Goal: Task Accomplishment & Management: Complete application form

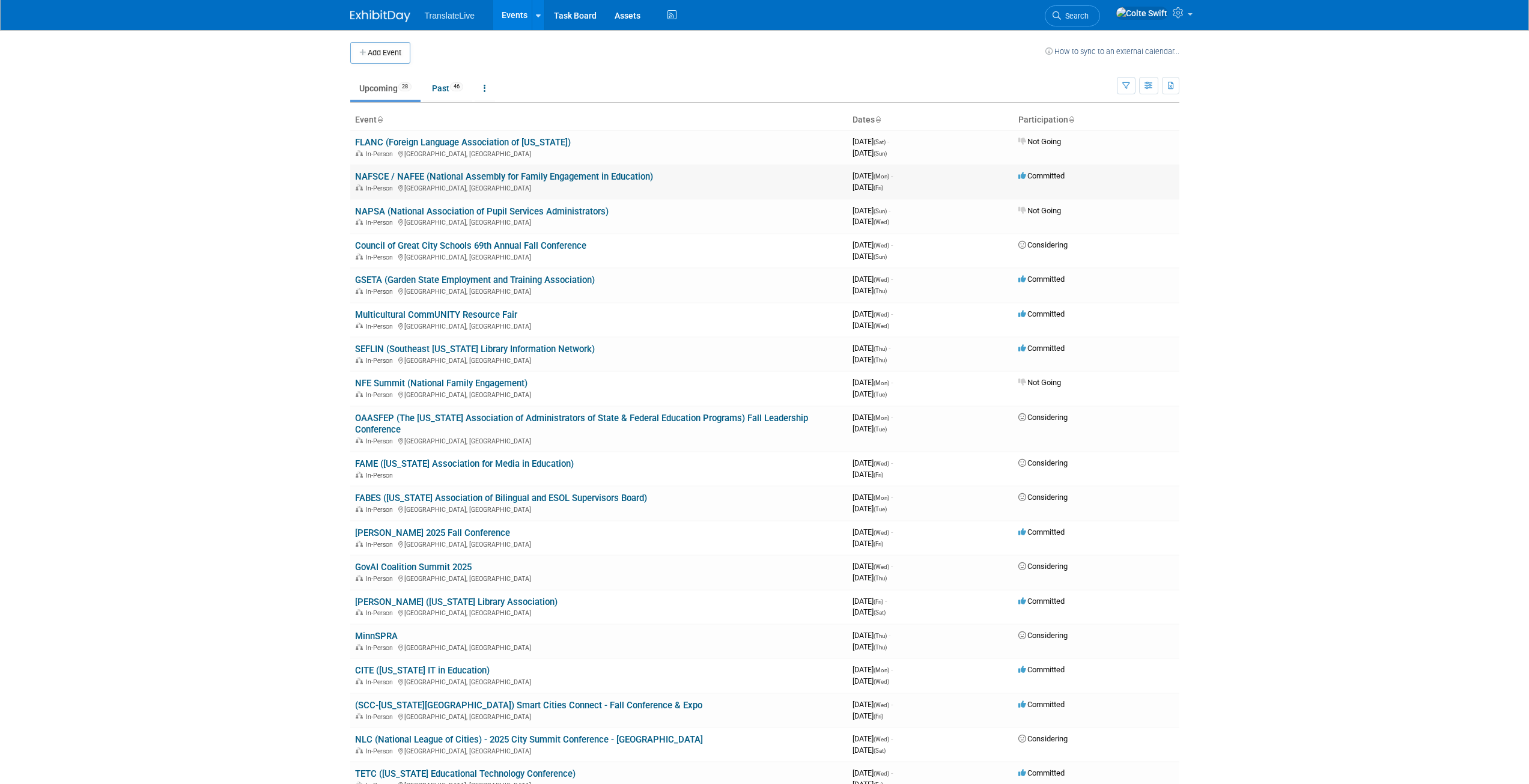
click at [457, 174] on link "NAFSCE / NAFEE (National Assembly for Family Engagement in Education)" at bounding box center [503, 176] width 298 height 11
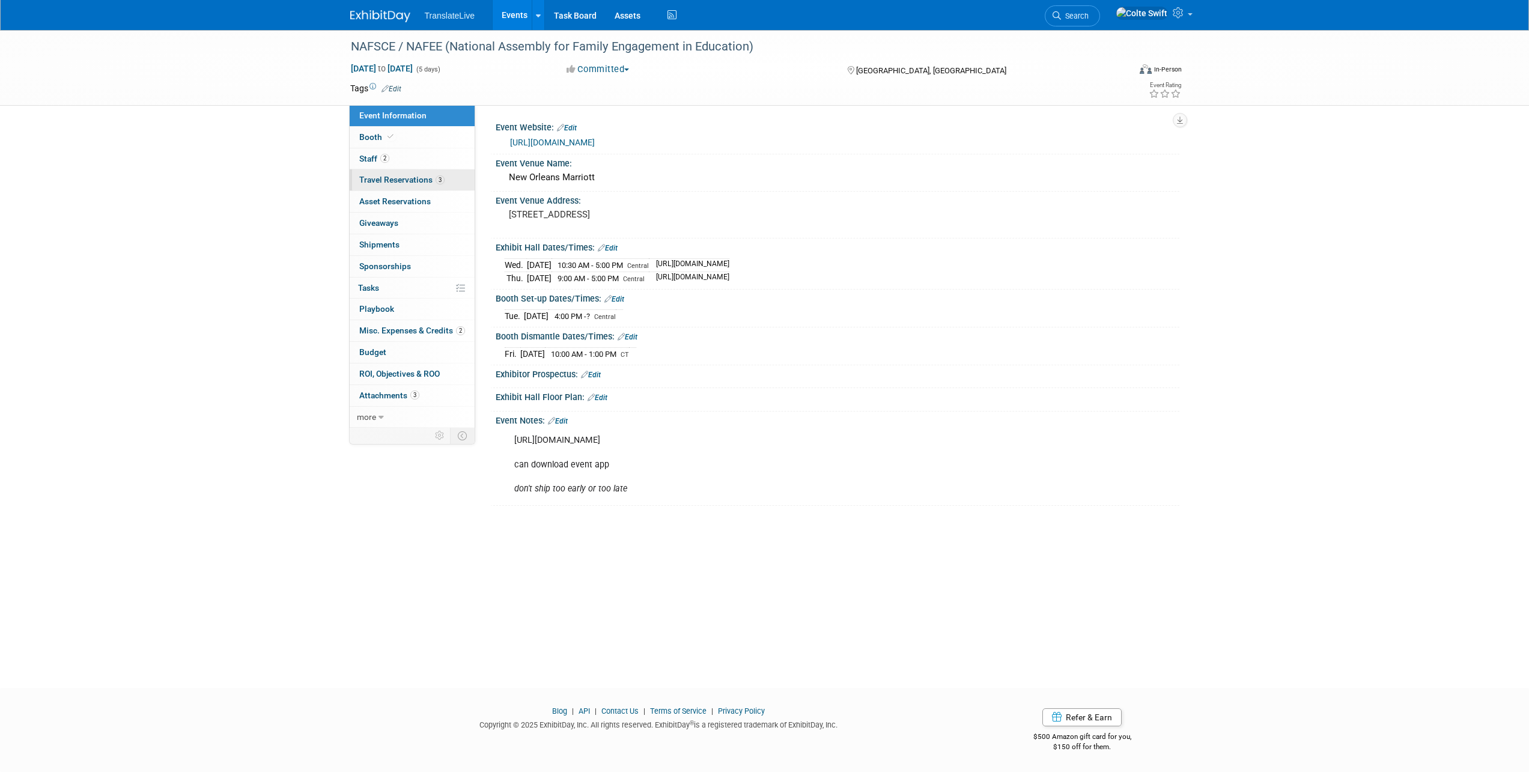
click at [404, 173] on link "3 Travel Reservations 3" at bounding box center [412, 179] width 125 height 21
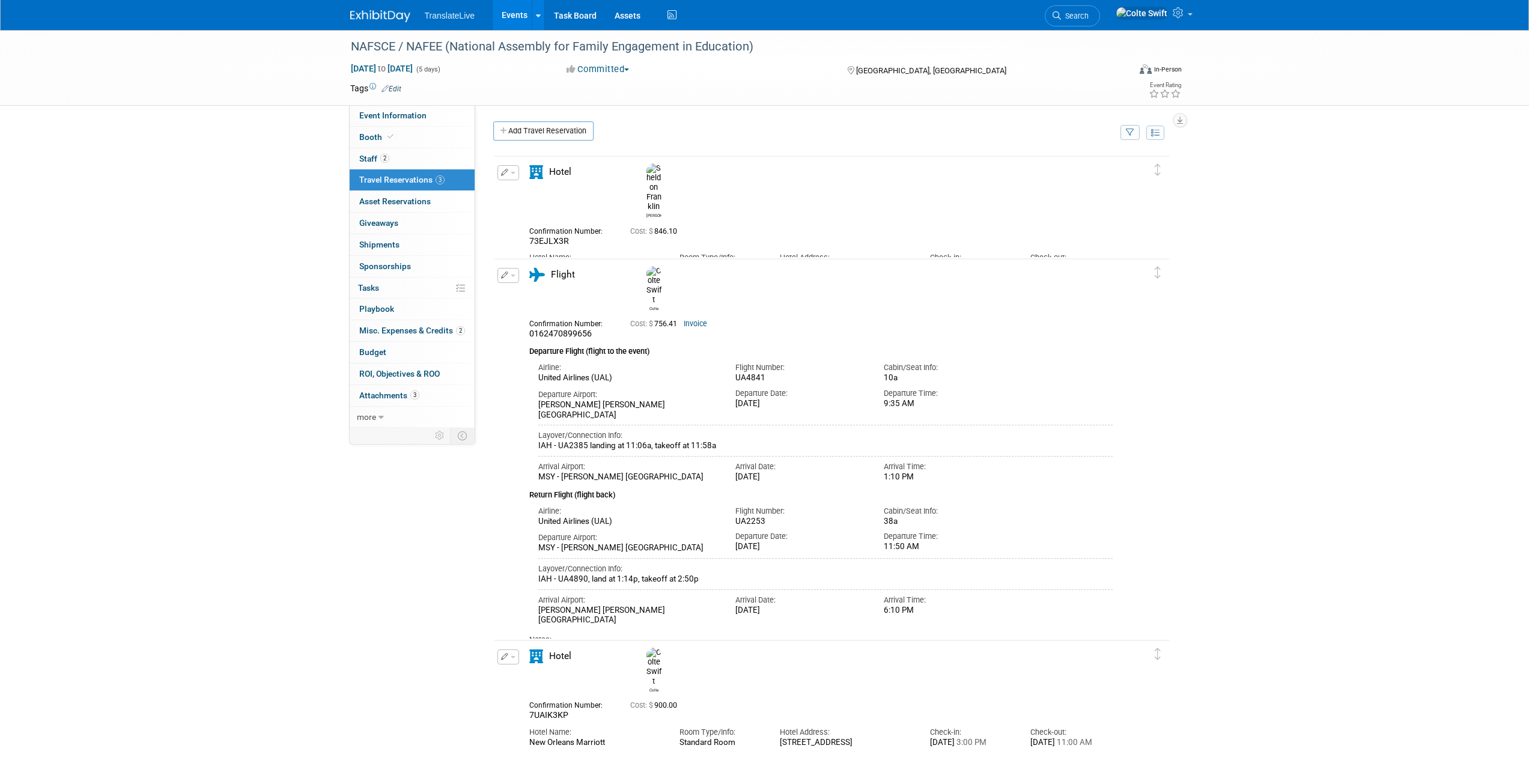
click at [513, 275] on button "button" at bounding box center [508, 276] width 22 height 15
click at [527, 302] on button "Edit Reservation" at bounding box center [549, 296] width 101 height 17
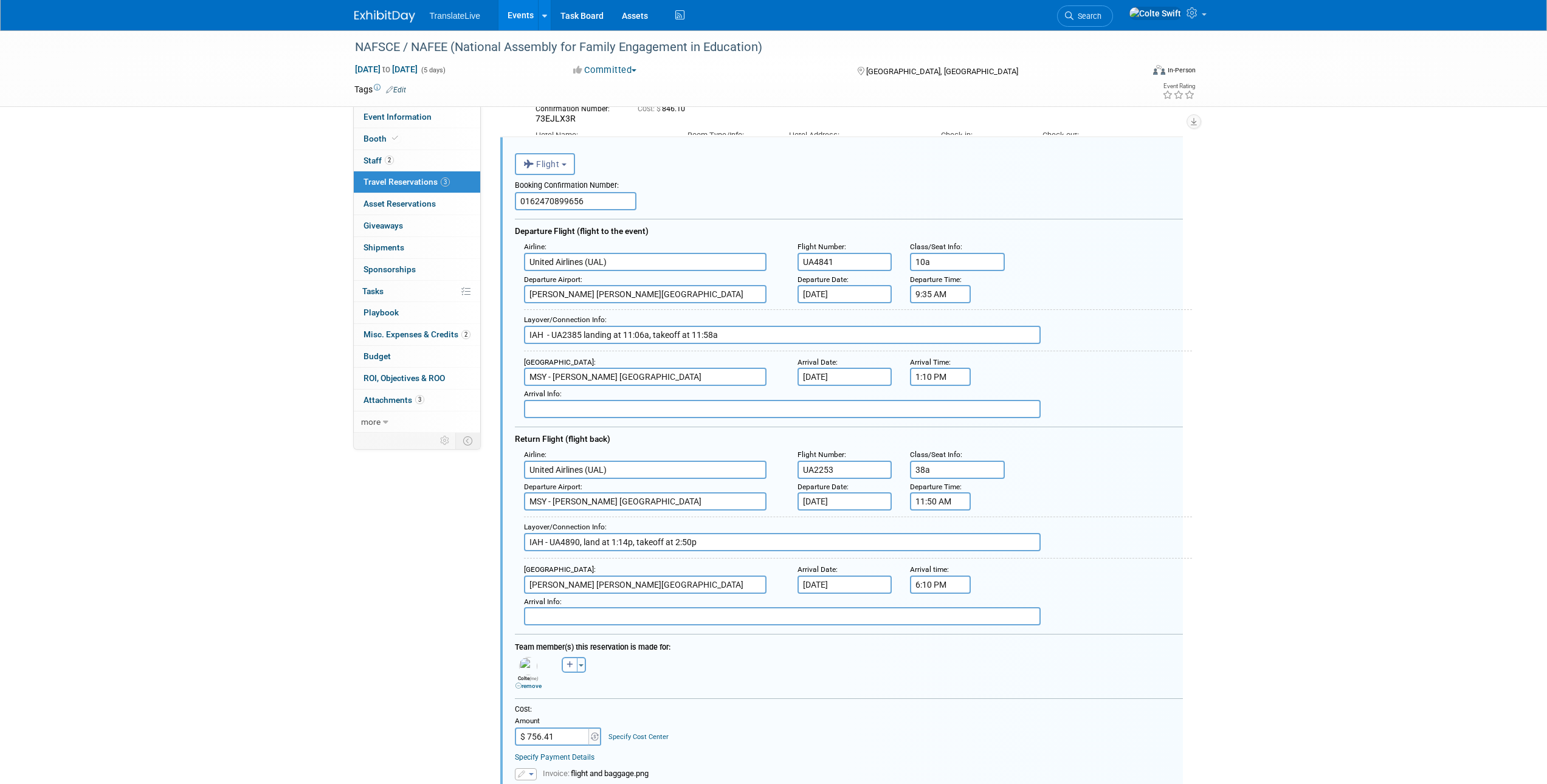
drag, startPoint x: 792, startPoint y: 267, endPoint x: 758, endPoint y: 268, distance: 34.0
click at [759, 267] on div "Airline : United Airlines (UAL) Flight Number : UA4841 Class/Seat Info : 10a" at bounding box center [854, 255] width 677 height 33
paste input "A0E5NL"
type input "A0E5NL"
drag, startPoint x: 939, startPoint y: 266, endPoint x: 880, endPoint y: 267, distance: 59.0
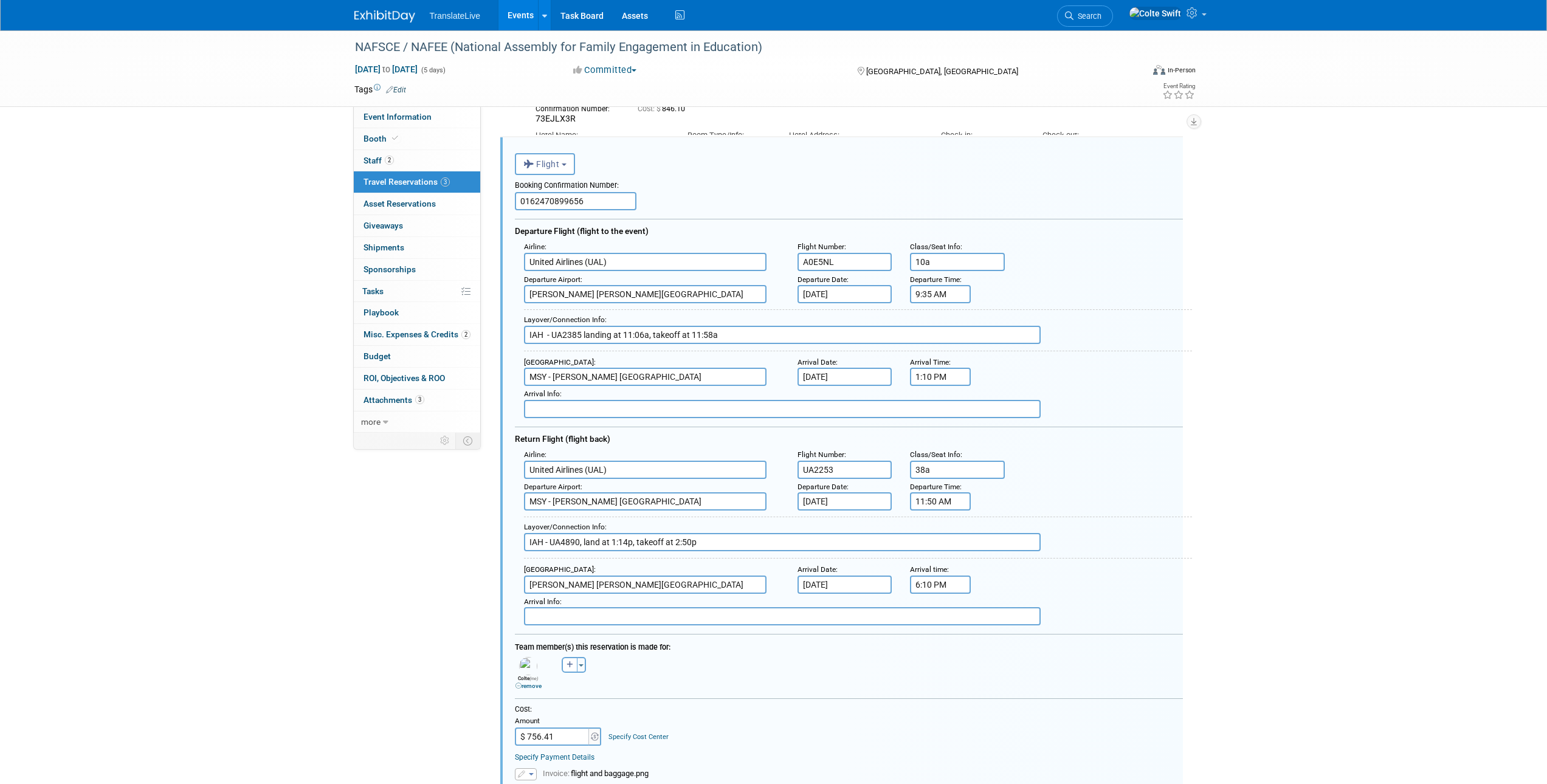
click at [881, 267] on div "Airline : United Airlines (UAL) Flight Number : A0E5NL Class/Seat Info : 10a" at bounding box center [854, 255] width 677 height 33
drag, startPoint x: 951, startPoint y: 293, endPoint x: 916, endPoint y: 299, distance: 35.5
click at [916, 299] on input "9:35 AM" at bounding box center [940, 294] width 61 height 18
click at [944, 355] on span "09" at bounding box center [938, 350] width 23 height 22
click at [930, 324] on td "12" at bounding box center [932, 324] width 39 height 33
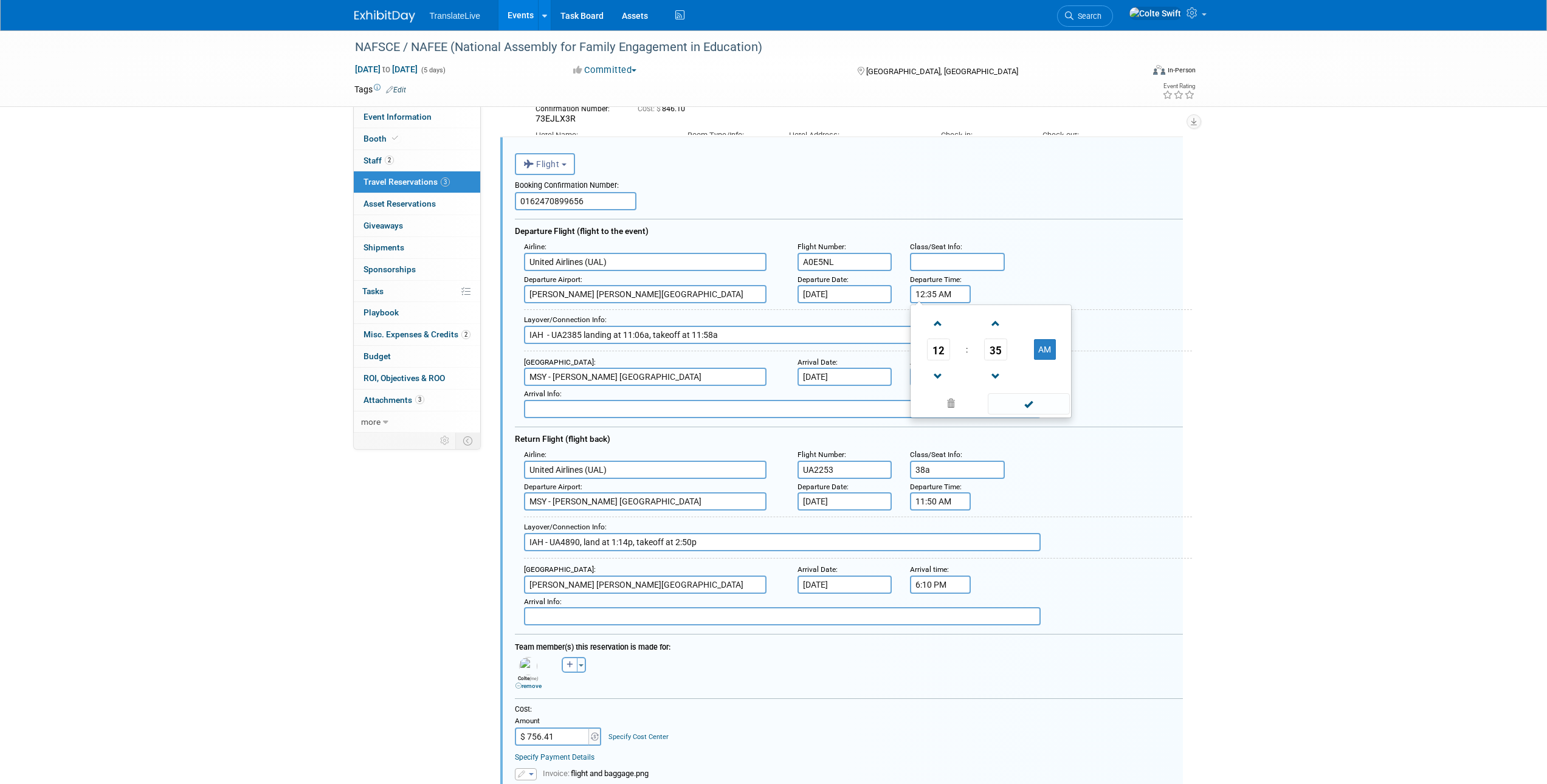
click at [996, 352] on span "35" at bounding box center [995, 350] width 23 height 22
click at [934, 319] on td "00" at bounding box center [932, 324] width 39 height 33
click at [1048, 351] on button "AM" at bounding box center [1044, 350] width 22 height 21
type input "12:00 PM"
click at [1029, 403] on span at bounding box center [1029, 403] width 82 height 21
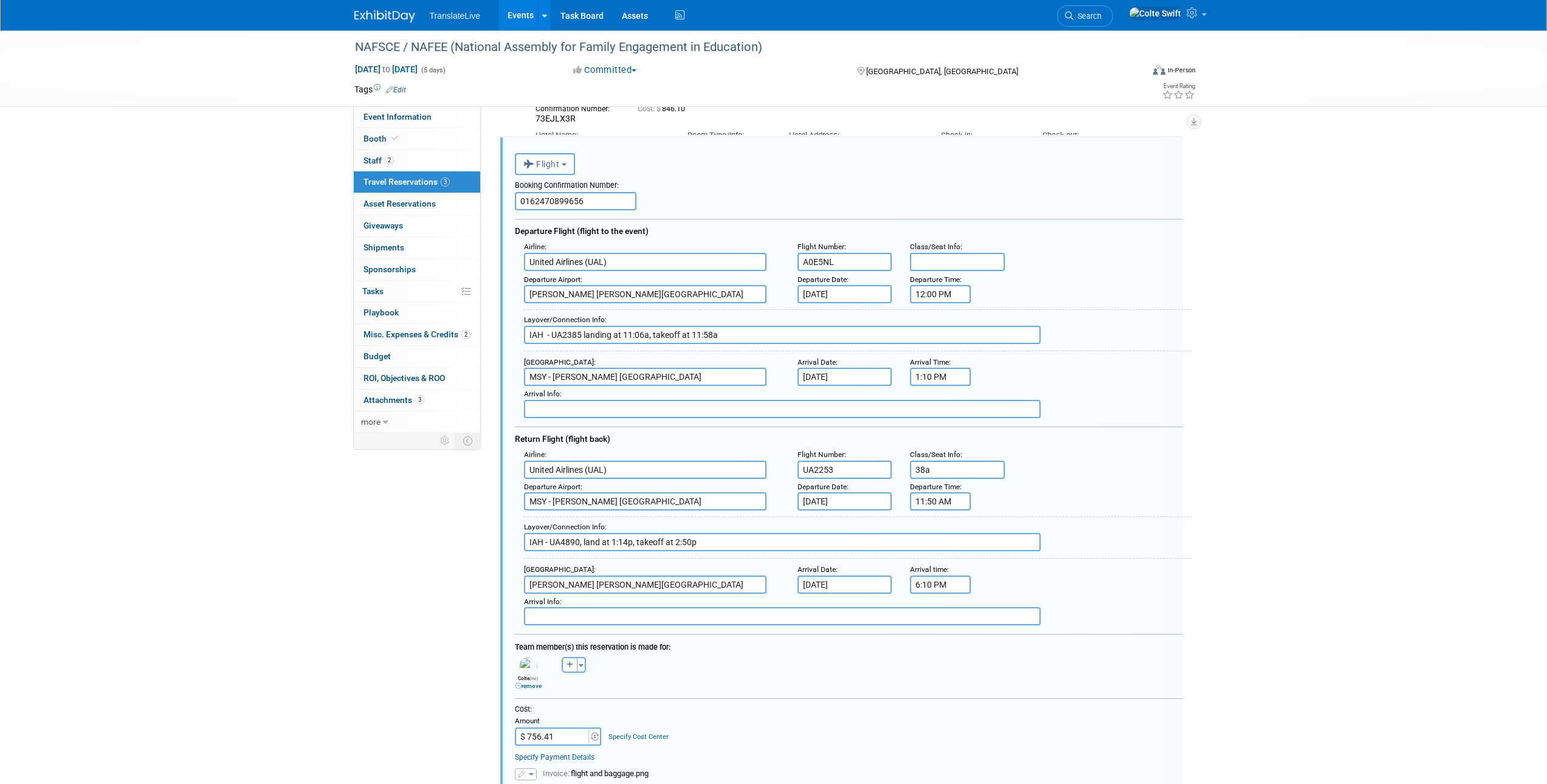
click at [947, 379] on input "1:10 PM" at bounding box center [940, 377] width 61 height 18
click at [937, 462] on span at bounding box center [938, 459] width 21 height 21
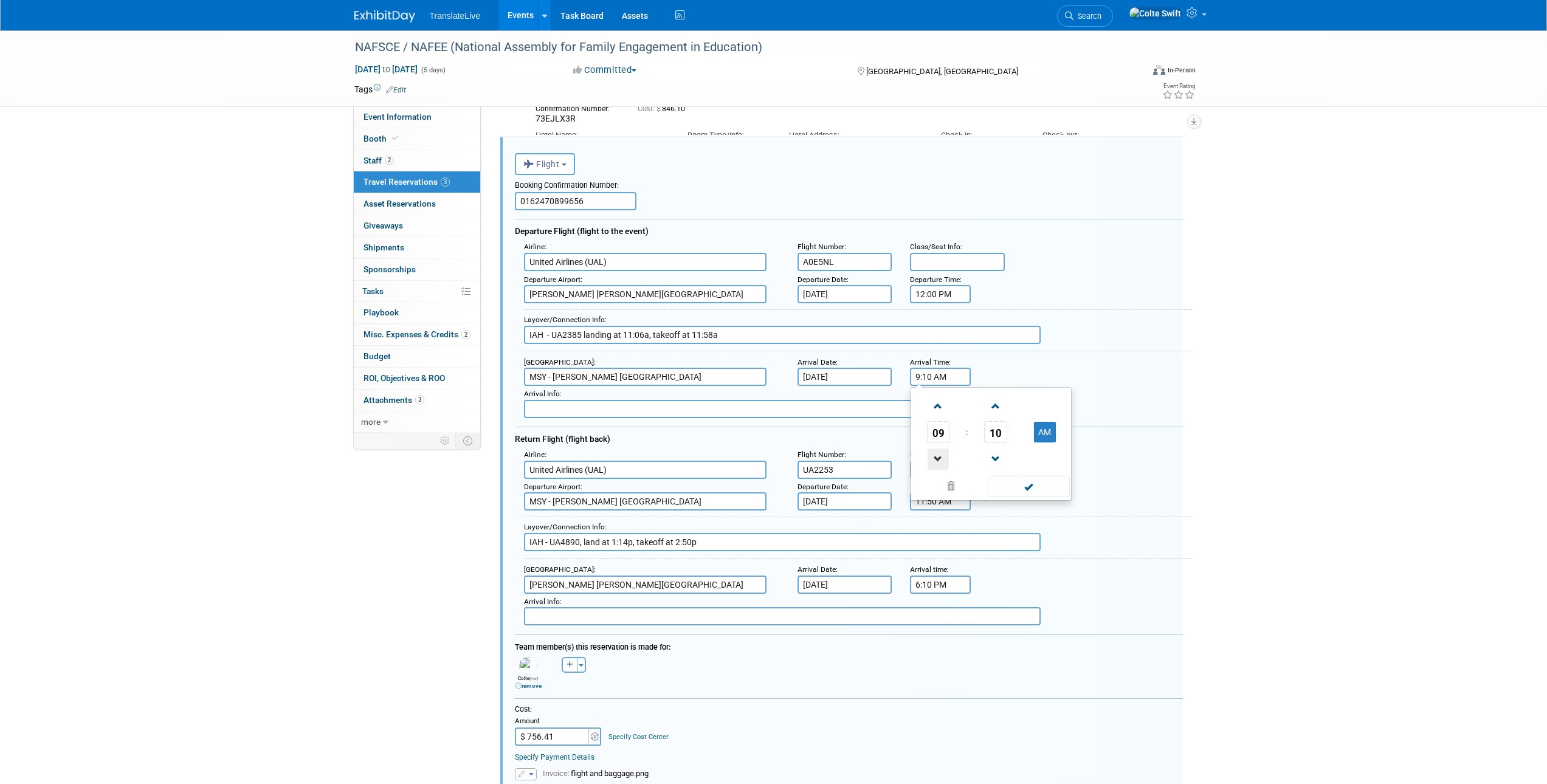
click at [937, 462] on span at bounding box center [938, 459] width 21 height 21
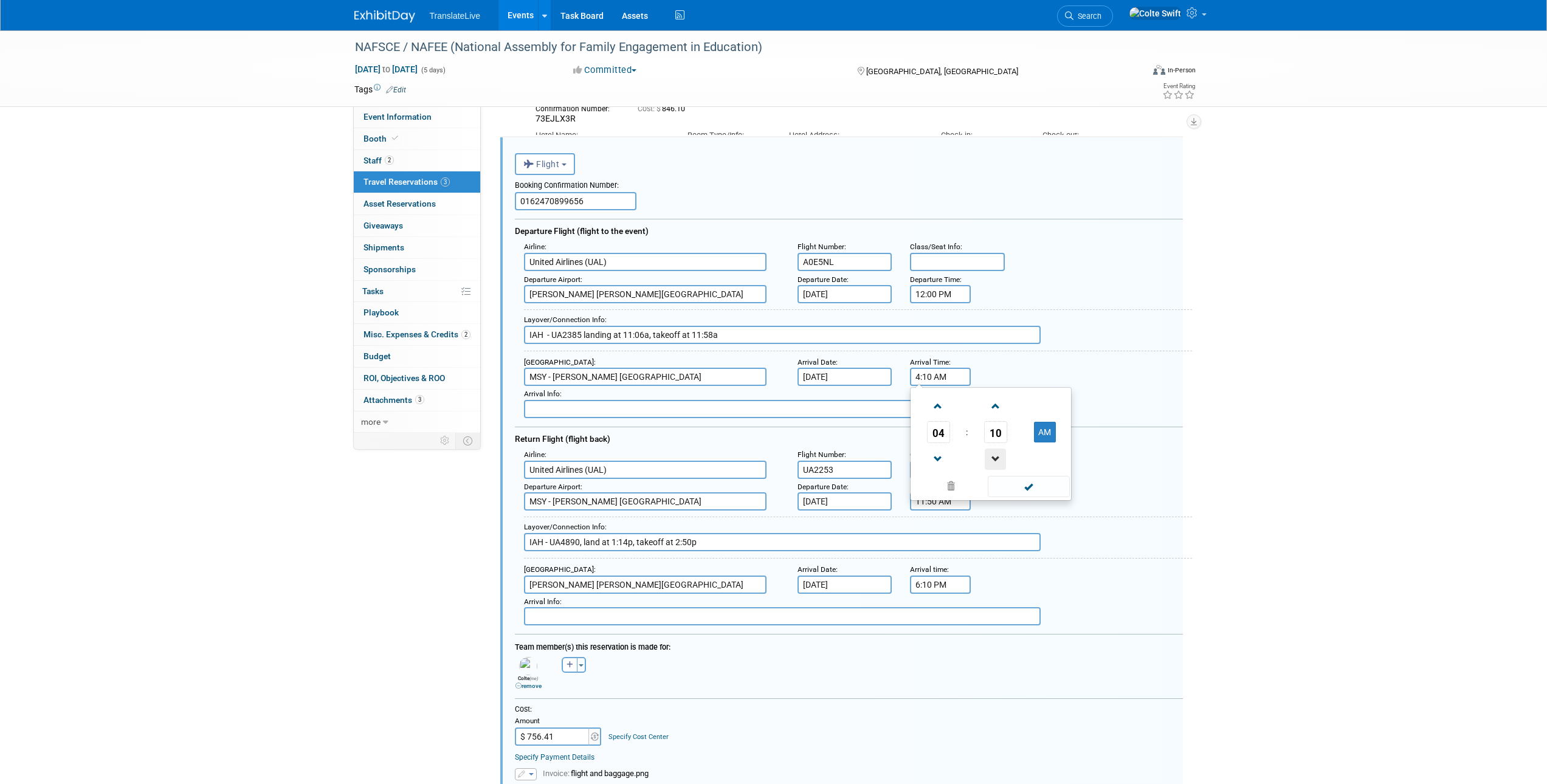
click at [997, 452] on span at bounding box center [995, 459] width 21 height 21
click at [997, 453] on span at bounding box center [995, 459] width 21 height 21
click at [997, 454] on span at bounding box center [995, 459] width 21 height 21
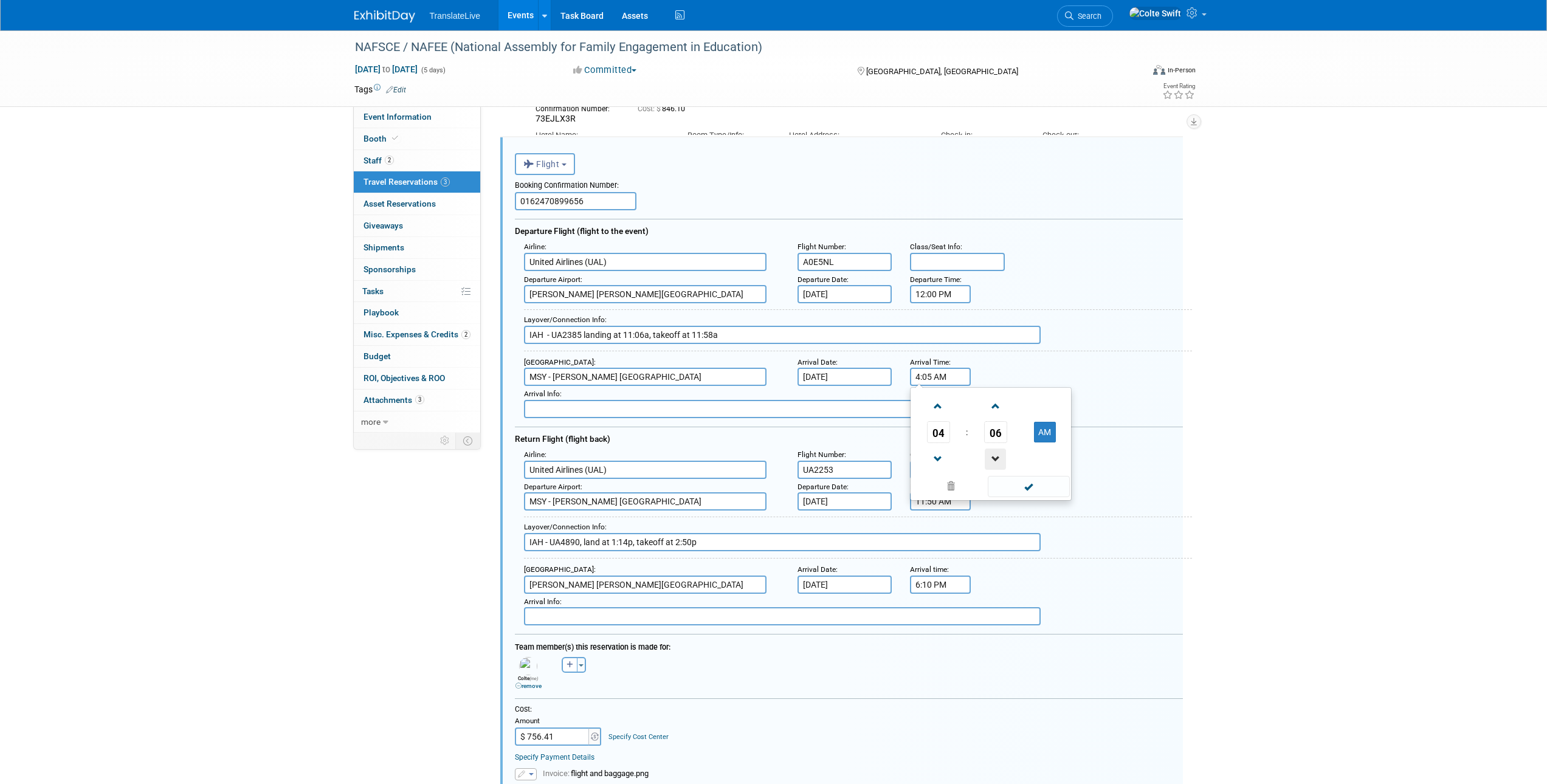
click at [997, 455] on span at bounding box center [995, 459] width 21 height 21
click at [990, 455] on span at bounding box center [995, 459] width 21 height 21
click at [1040, 435] on button "AM" at bounding box center [1044, 432] width 22 height 21
type input "4:03 PM"
click at [1031, 485] on span at bounding box center [1029, 486] width 82 height 21
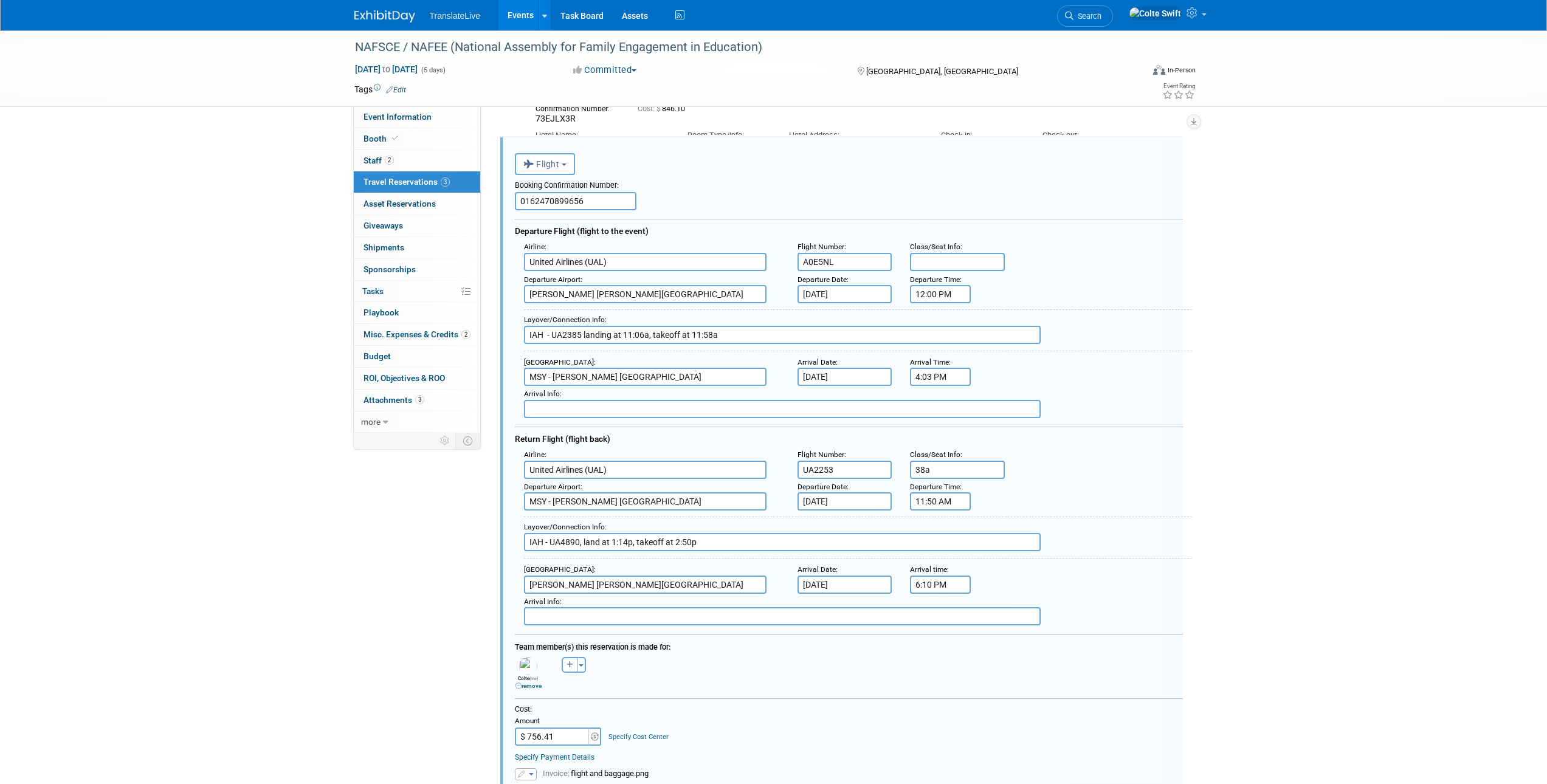
click at [875, 339] on input "IAH - UA2385 landing at 11:06a, takeoff at 11:58a" at bounding box center [781, 335] width 517 height 18
drag, startPoint x: 750, startPoint y: 330, endPoint x: 608, endPoint y: 327, distance: 142.0
click at [607, 329] on input "IAH - UA2385 landing at 11:06a, takeoff at 11:58a" at bounding box center [781, 335] width 517 height 18
click at [608, 327] on input "IAH - UA2385 landing at 11:06a, takeoff at 11:58a" at bounding box center [781, 335] width 517 height 18
drag, startPoint x: 583, startPoint y: 329, endPoint x: 526, endPoint y: 333, distance: 57.1
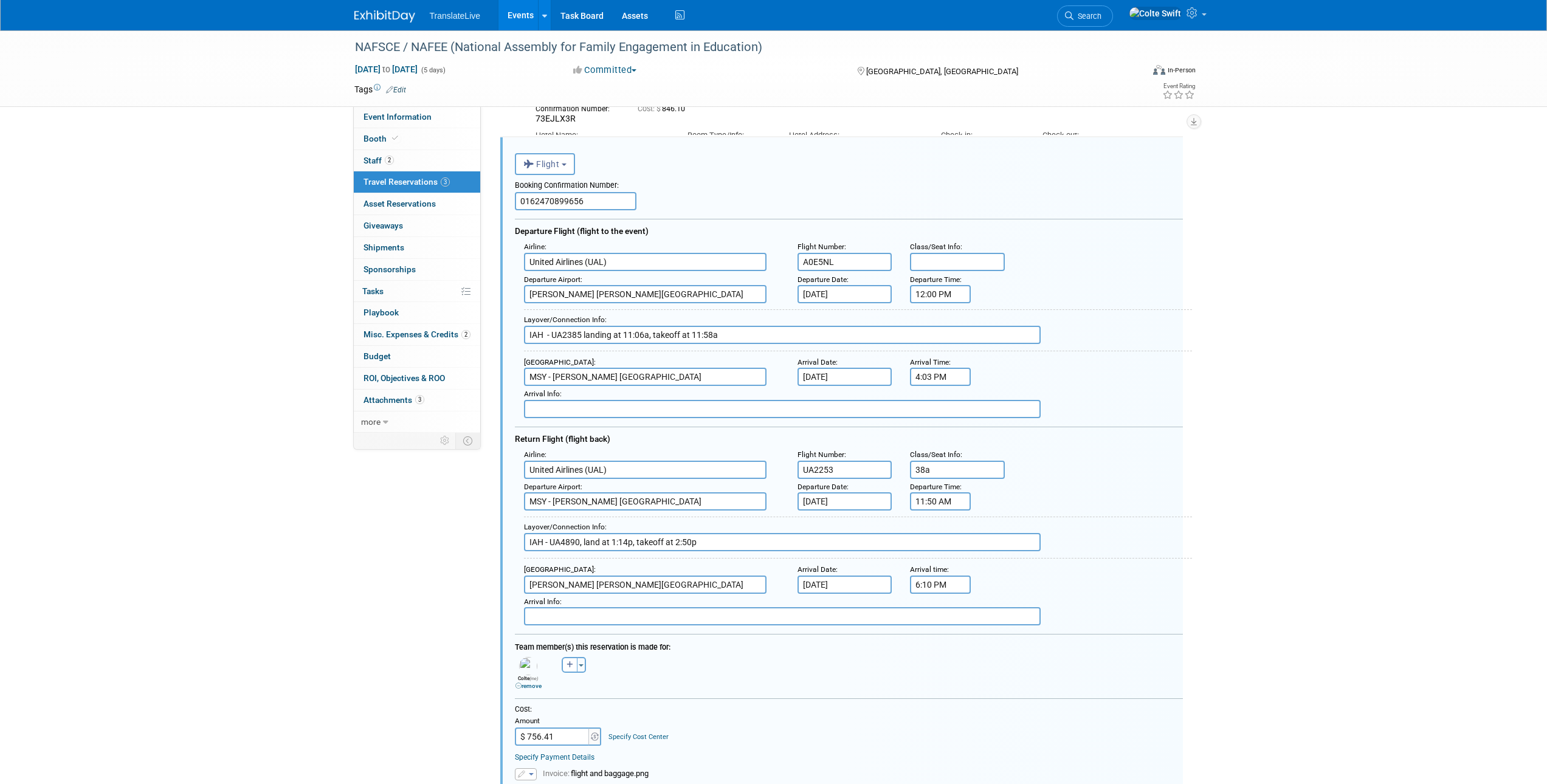
click at [528, 333] on input "IAH - UA2385 landing at 11:06a, takeoff at 11:58a" at bounding box center [781, 335] width 517 height 18
paste input "Flight 1 of 4 UA4302"
drag, startPoint x: 576, startPoint y: 337, endPoint x: 534, endPoint y: 341, distance: 42.2
click at [534, 341] on input "Flight 1 of 4 UA4302 landing at 11:06a, takeoff at 11:58a" at bounding box center [781, 335] width 517 height 18
drag, startPoint x: 558, startPoint y: 335, endPoint x: 503, endPoint y: 334, distance: 55.0
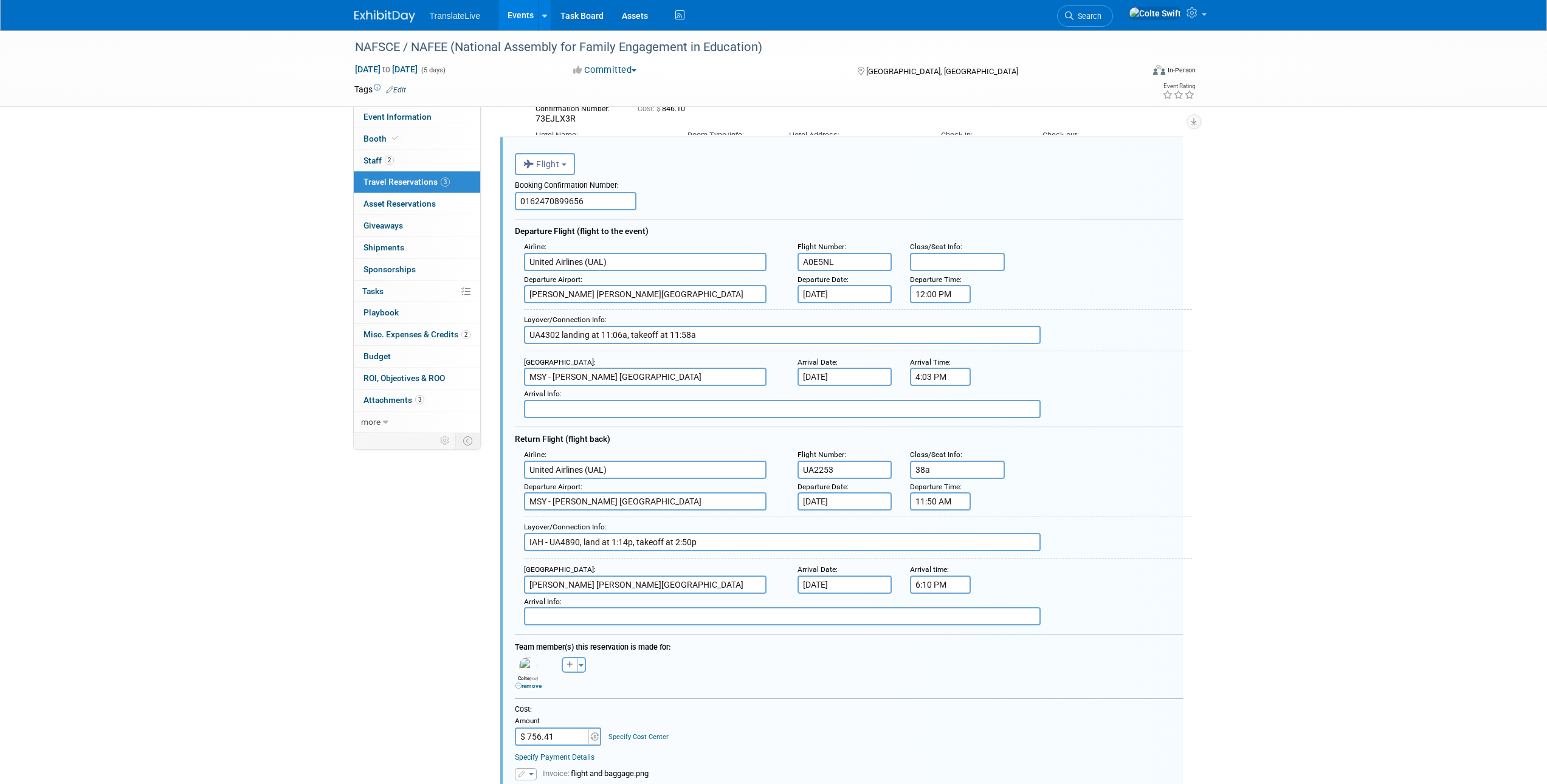
click at [504, 335] on div "<i class="fas fa-plane" style="padding: 6px 4px 6px 1px;"></i> Flight <i class=…" at bounding box center [841, 561] width 682 height 850
type input "UA4302 landing at 11:06a, takeoff at 11:58a"
drag, startPoint x: 820, startPoint y: 266, endPoint x: 808, endPoint y: 266, distance: 12.0
click at [810, 266] on input "A0E5NL" at bounding box center [845, 262] width 95 height 18
type input "A"
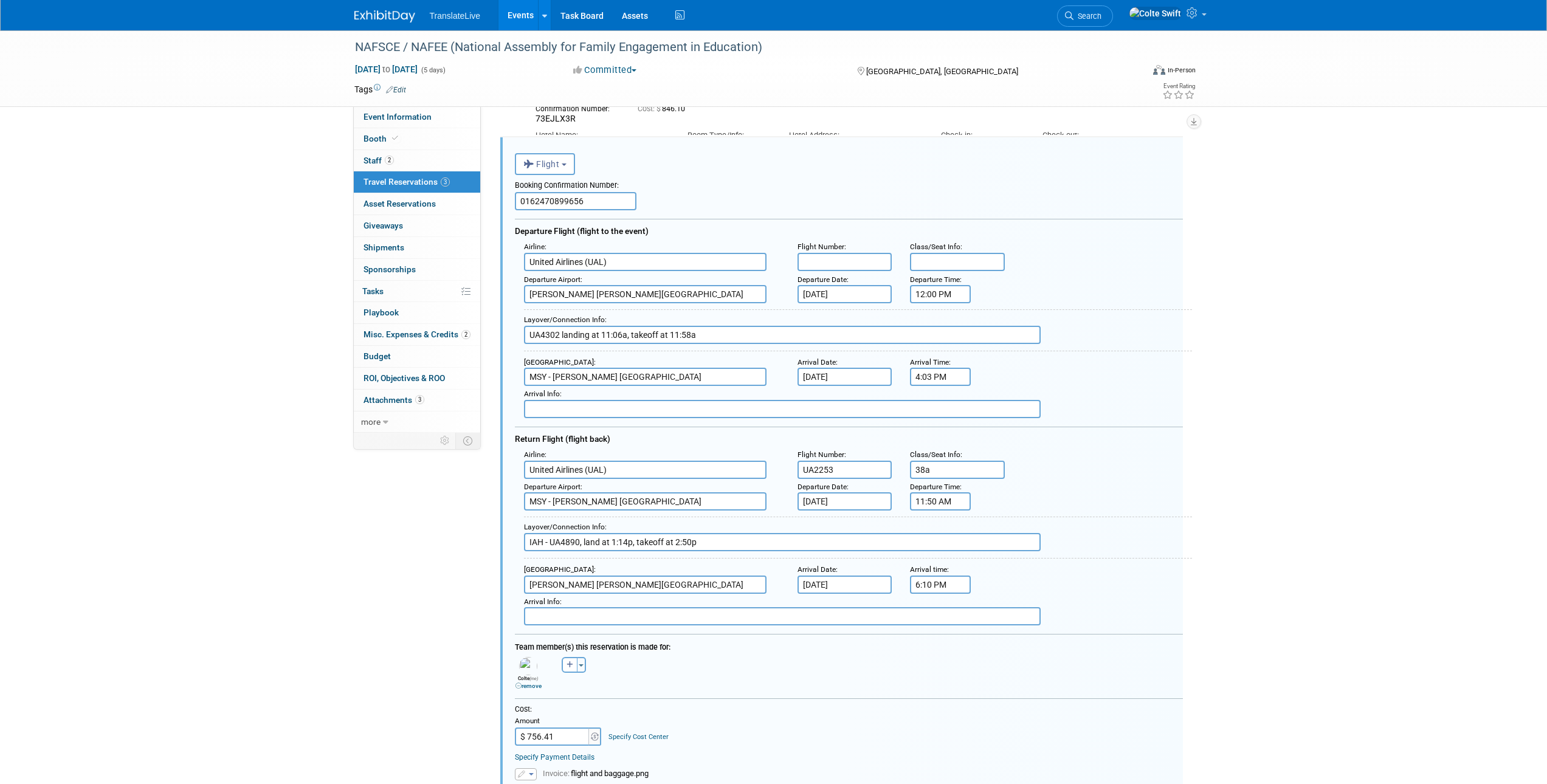
paste input "UA4302"
type input "UA4302"
drag, startPoint x: 561, startPoint y: 337, endPoint x: 750, endPoint y: 342, distance: 189.1
click at [750, 342] on input "UA4302 landing at 11:06a, takeoff at 11:58a" at bounding box center [781, 335] width 517 height 18
click at [667, 333] on input "UA4302 landing at 1:31p in [GEOGRAPHIC_DATA], taking off at" at bounding box center [781, 335] width 517 height 18
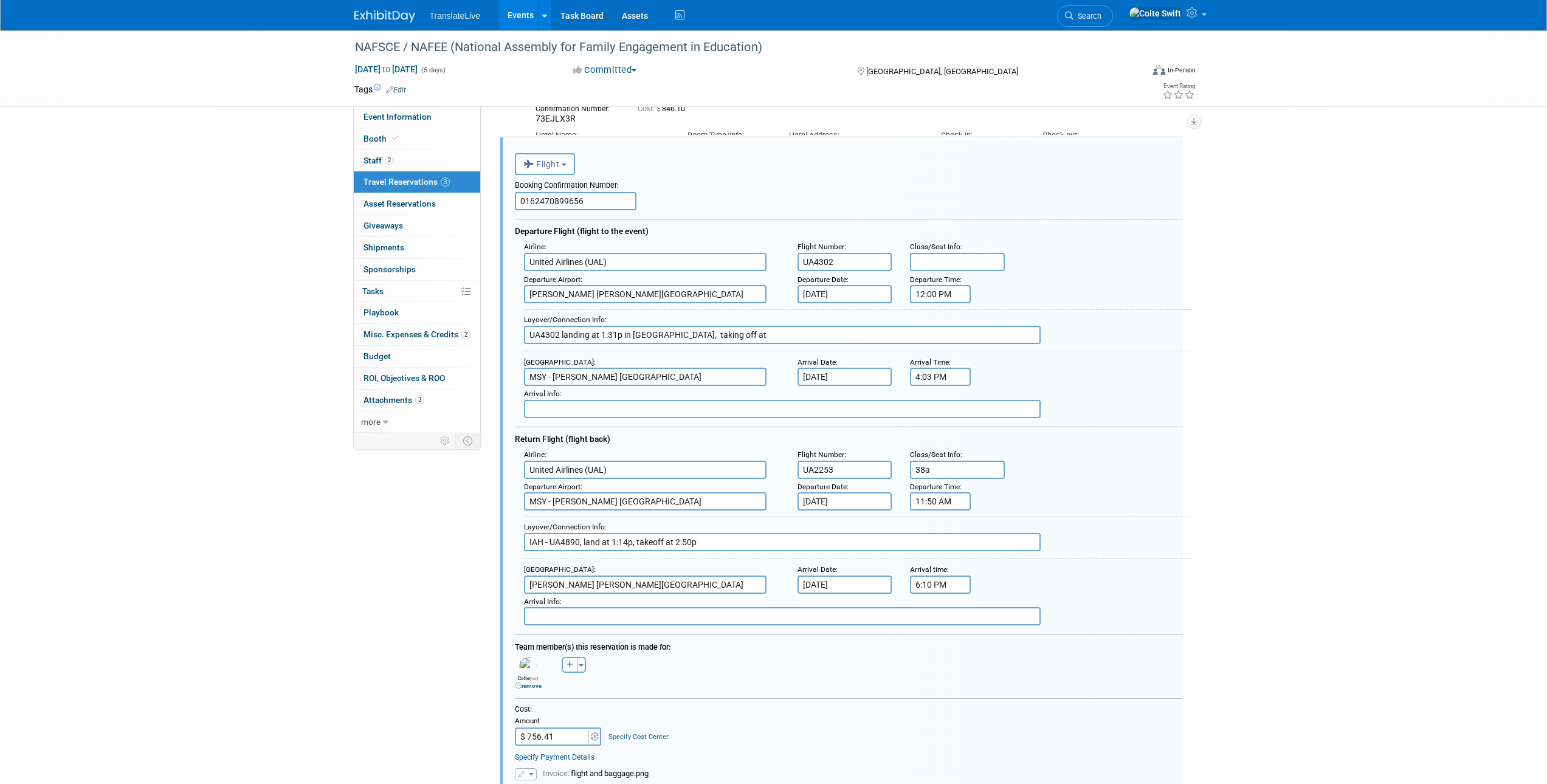
paste input "UA1647"
click at [773, 339] on input "UA4302 landing at 1:31p in [GEOGRAPHIC_DATA], UA1647 taking off at" at bounding box center [781, 335] width 517 height 18
type input "UA4302 landing at 1:31p in [GEOGRAPHIC_DATA], UA1647 taking off at 2:50p"
click at [1148, 387] on div "Arrival Airport : MSY - [PERSON_NAME] [GEOGRAPHIC_DATA] Arrival Date : [DATE] A…" at bounding box center [854, 371] width 677 height 32
drag, startPoint x: 948, startPoint y: 472, endPoint x: 881, endPoint y: 474, distance: 67.0
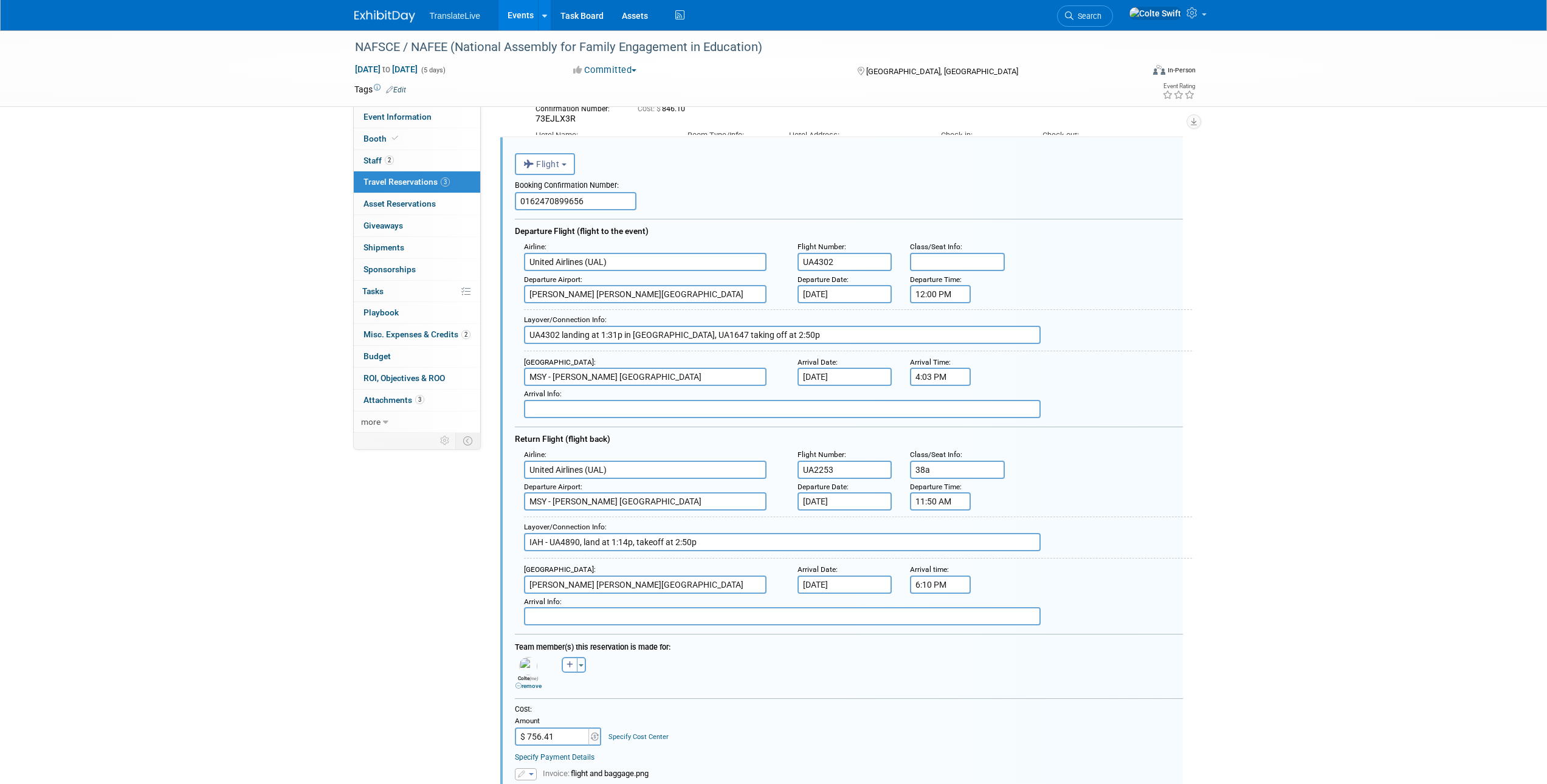
click at [881, 474] on div "Airline : United Airlines (UAL) Flight Number : UA2253 Class/Seat Info : 38a" at bounding box center [854, 463] width 677 height 32
click at [1097, 442] on div "Return Flight (flight back)" at bounding box center [849, 437] width 668 height 20
click at [1286, 401] on div "NAFSCE / NAFEE (National Assembly for Family Engagement in Education) [DATE] to…" at bounding box center [773, 512] width 1547 height 1213
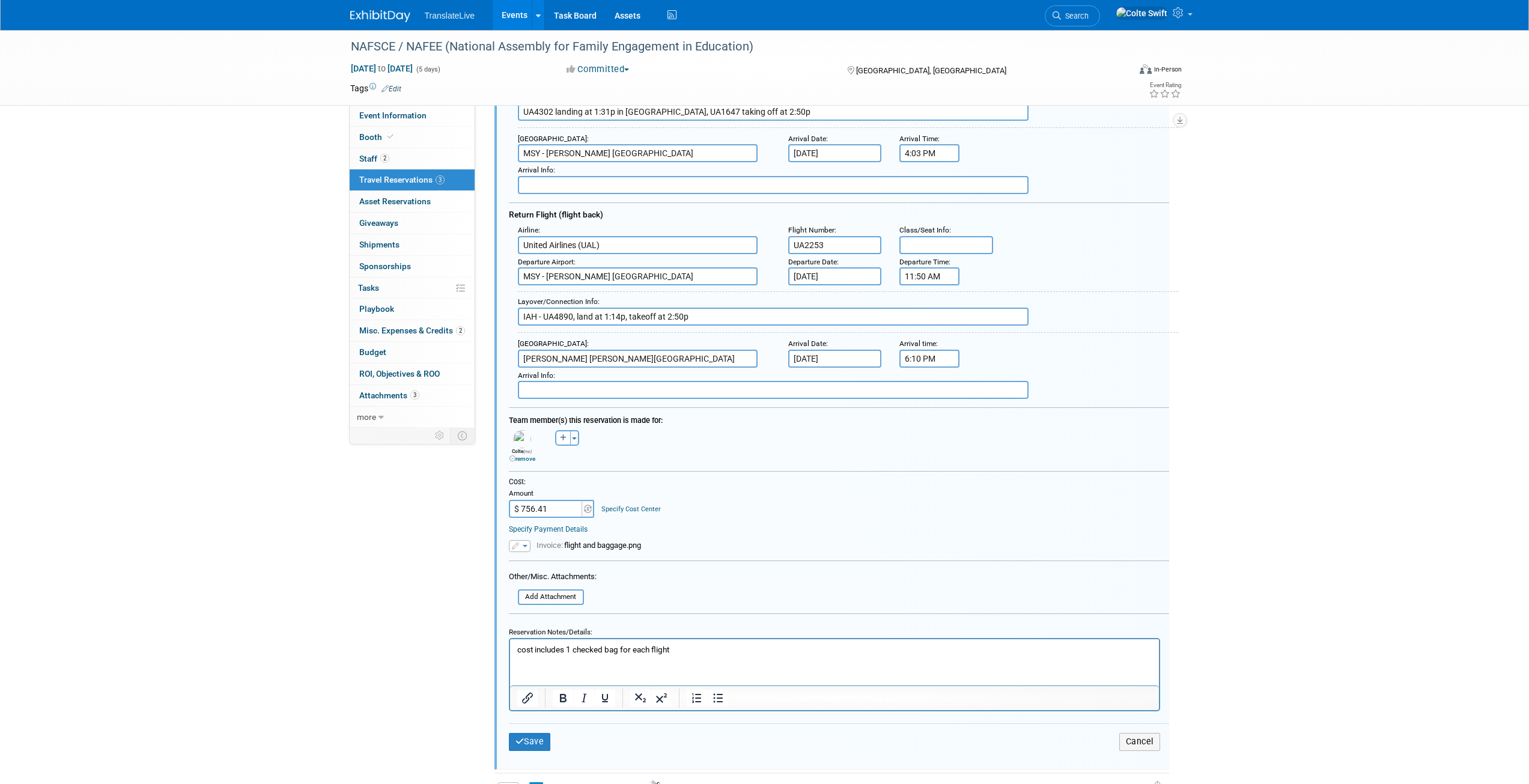
scroll to position [424, 0]
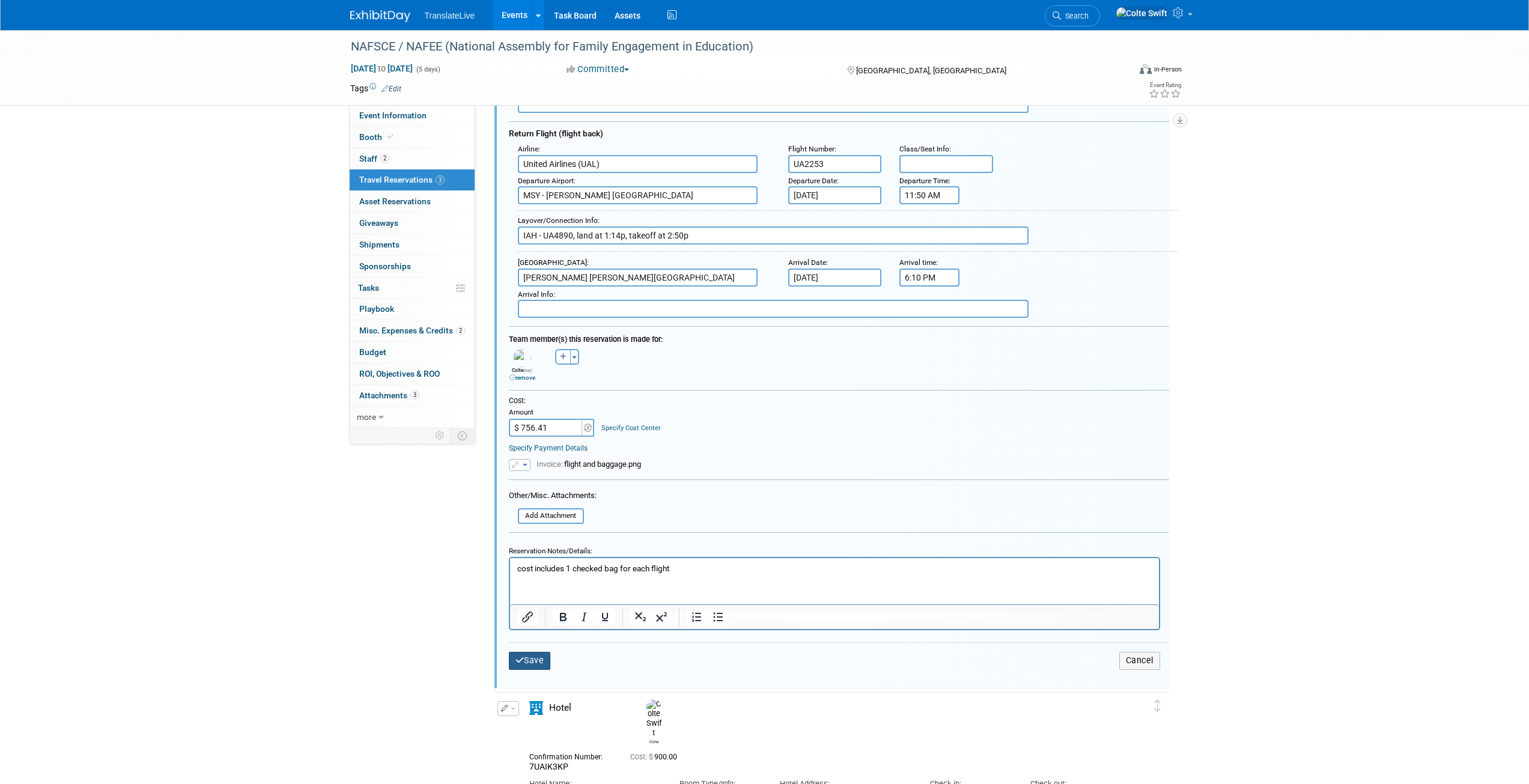
click at [532, 666] on button "Save" at bounding box center [530, 660] width 42 height 17
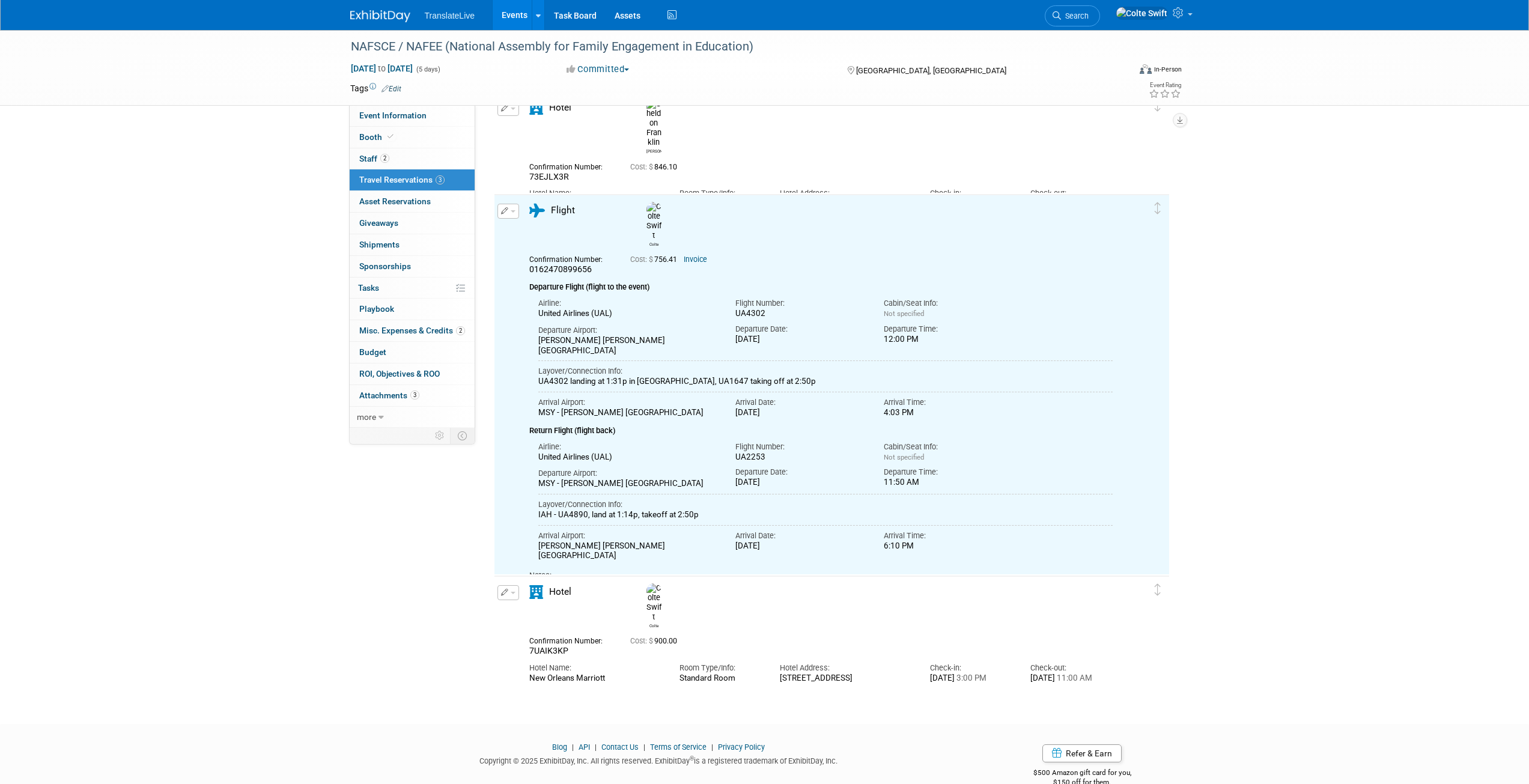
scroll to position [90, 0]
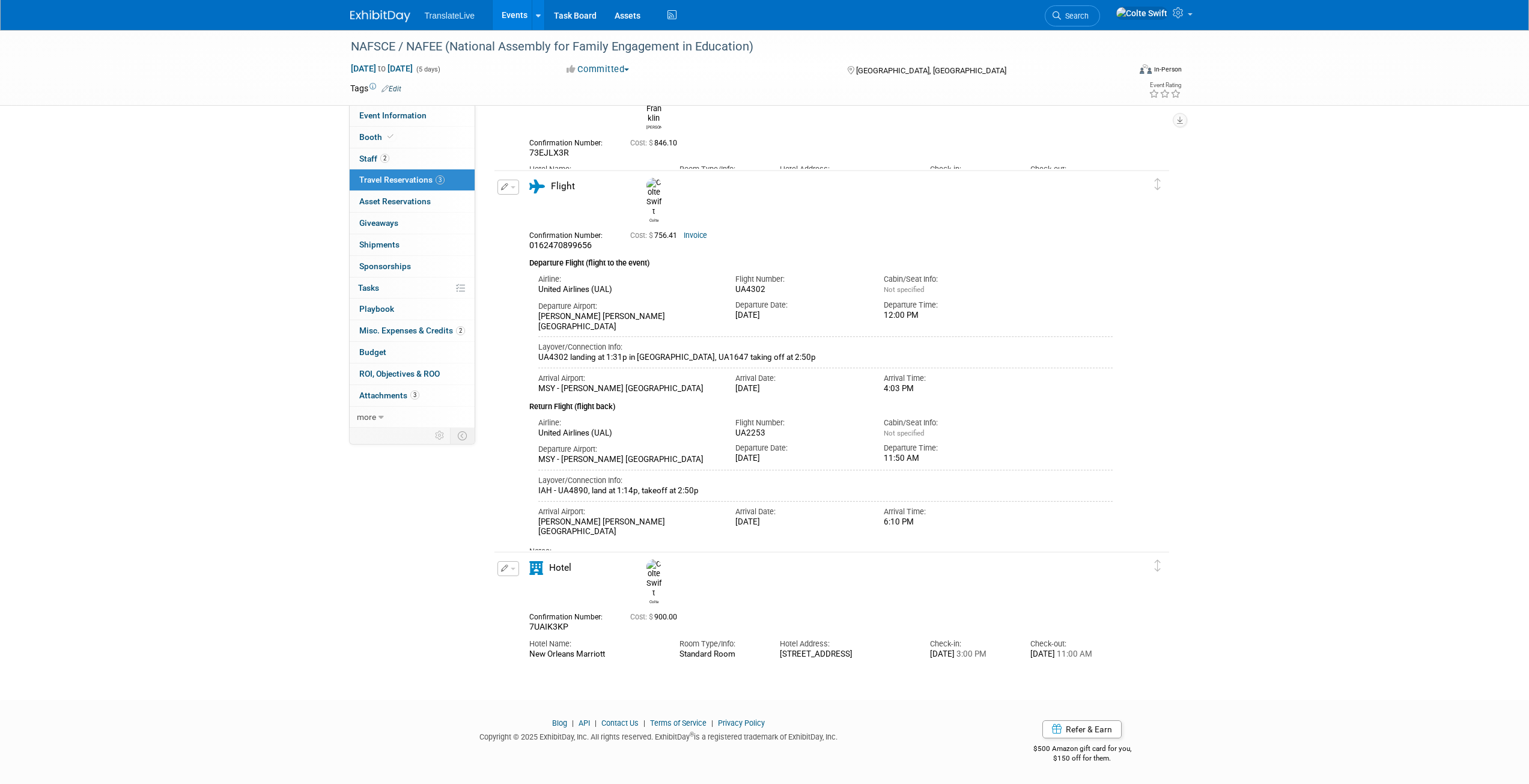
click at [1326, 367] on div "NAFSCE / NAFEE (National Assembly for Family Engagement in Education) [DATE] to…" at bounding box center [764, 310] width 1529 height 737
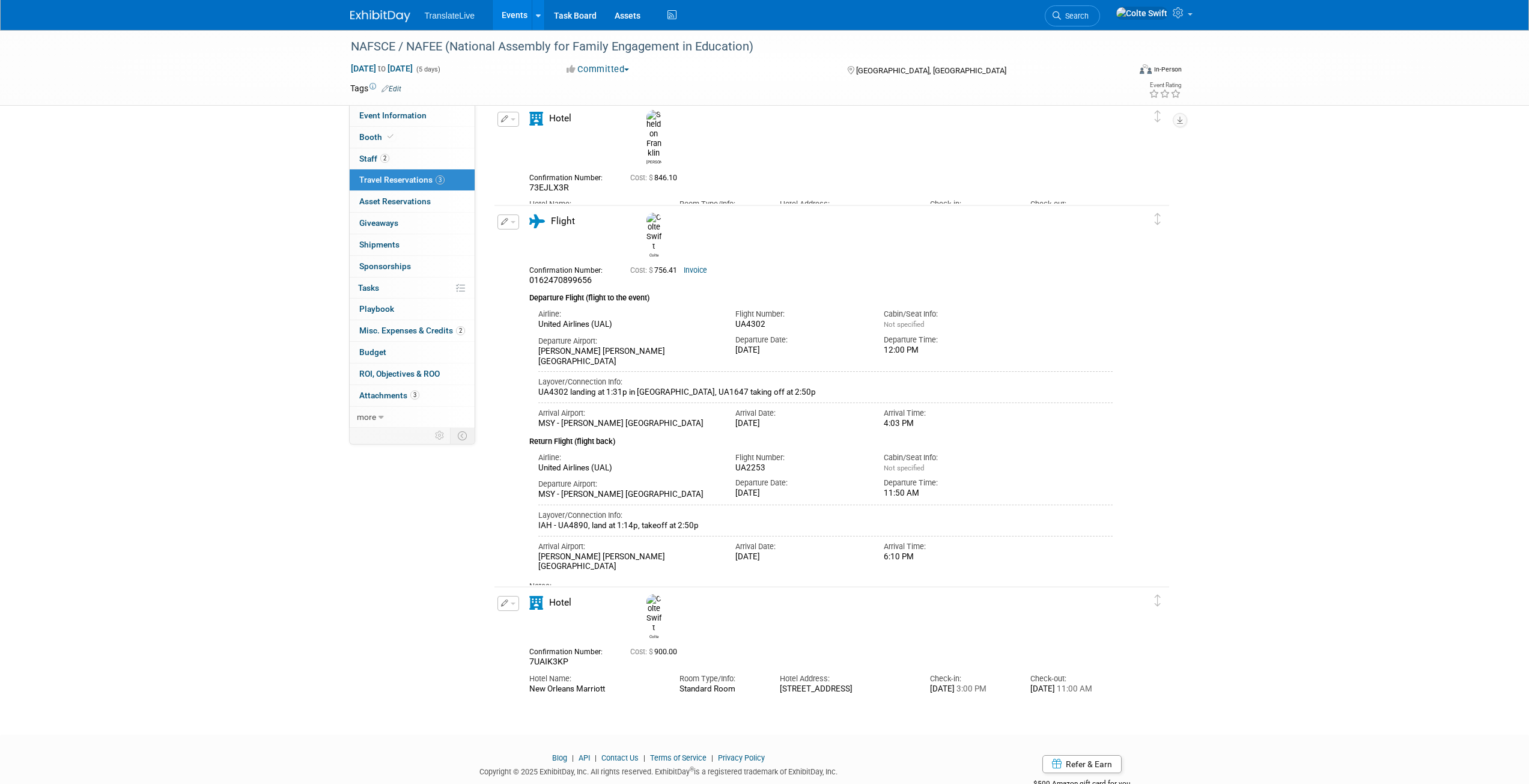
scroll to position [0, 0]
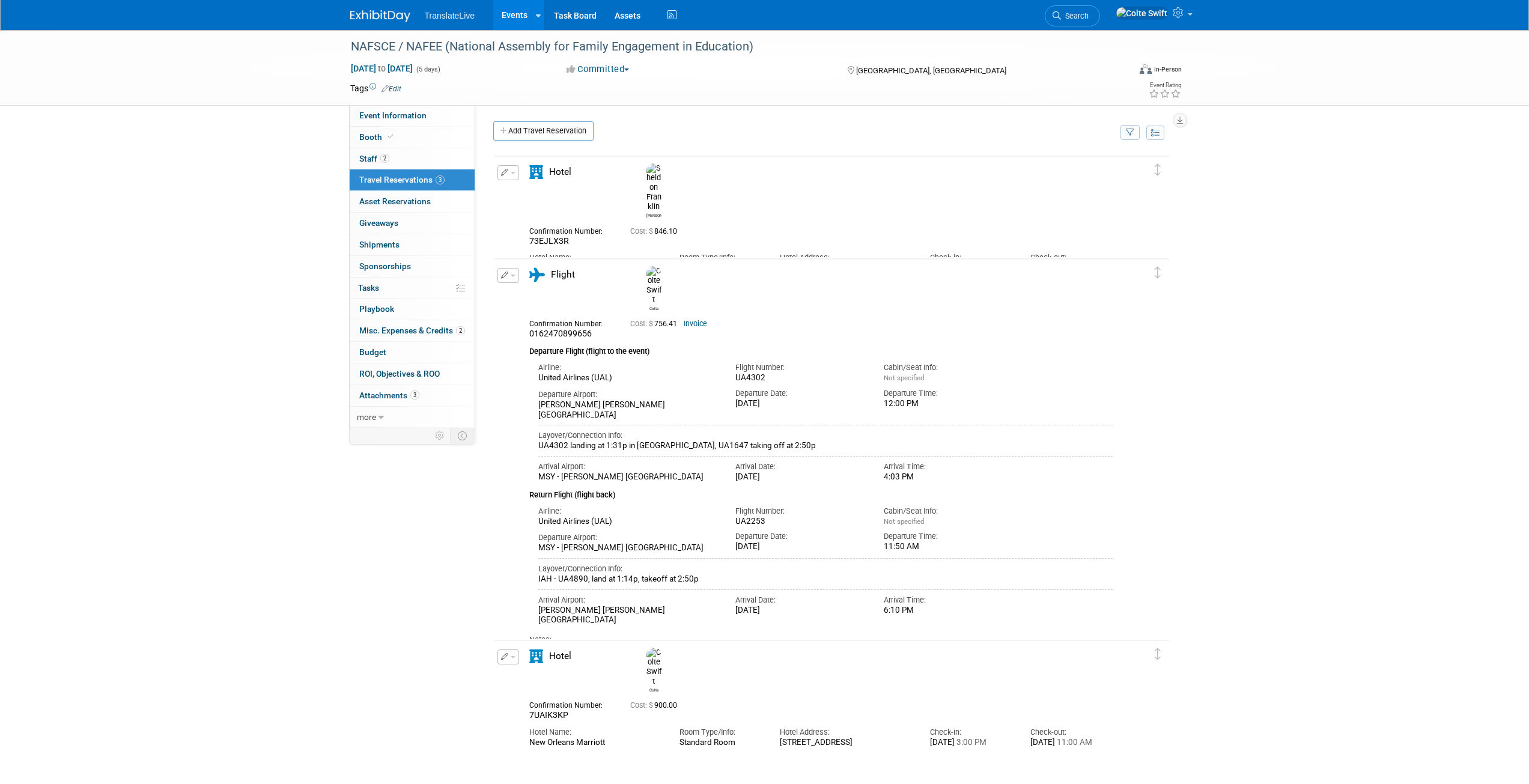
click at [513, 279] on button "button" at bounding box center [508, 276] width 22 height 15
click at [540, 301] on button "Edit Reservation" at bounding box center [549, 296] width 101 height 17
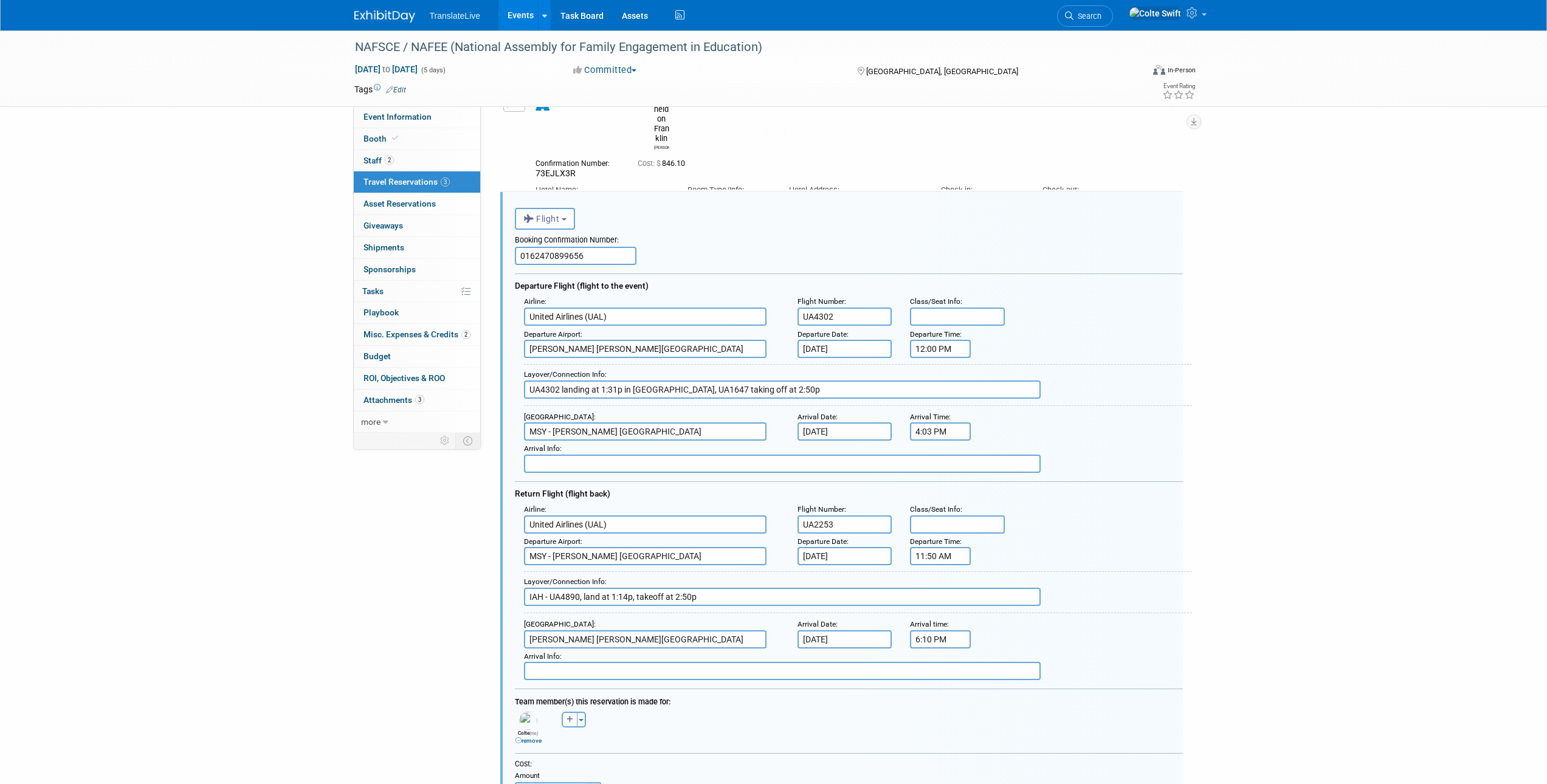
scroll to position [125, 0]
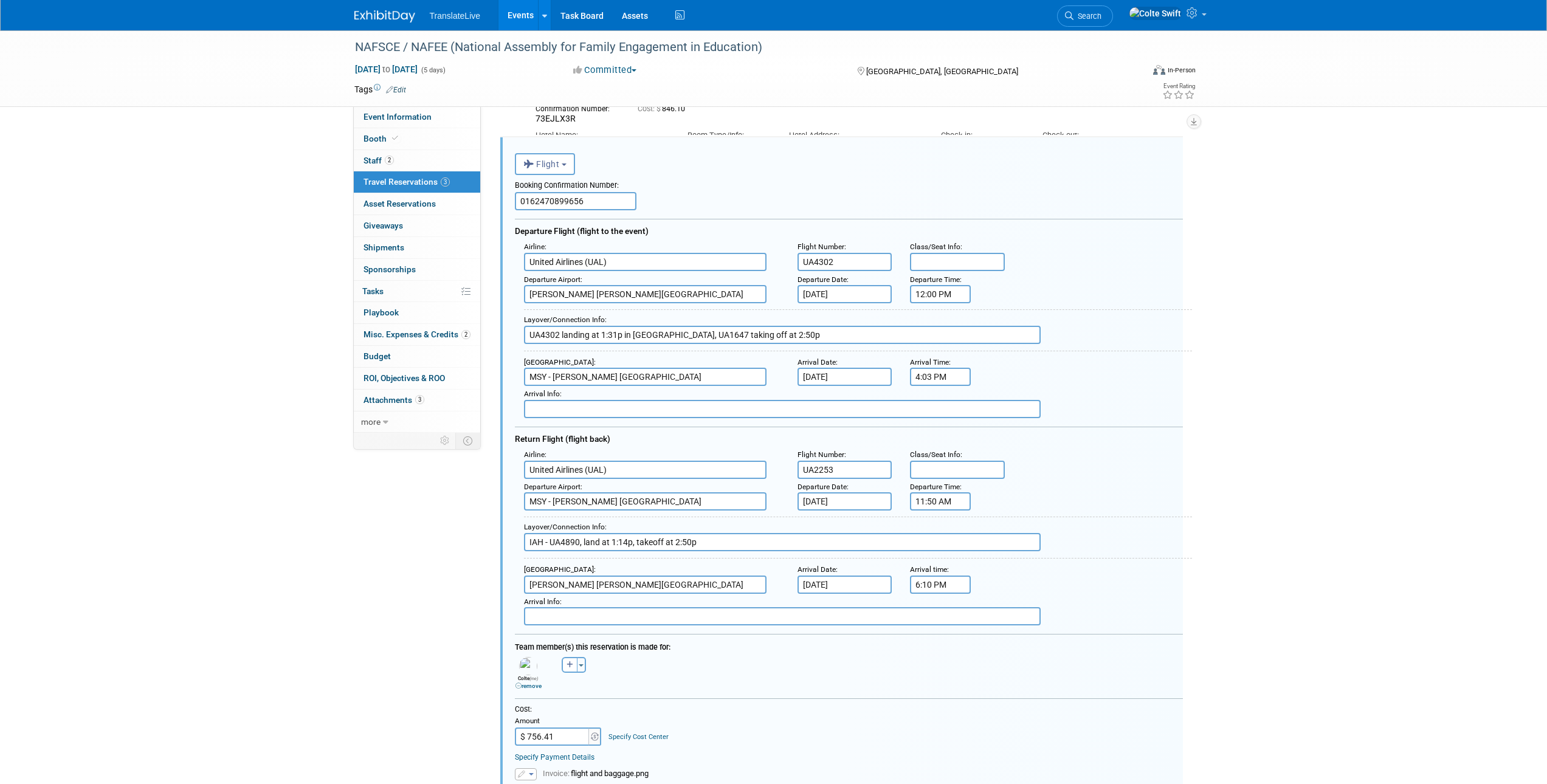
drag, startPoint x: 616, startPoint y: 200, endPoint x: 511, endPoint y: 204, distance: 105.1
click at [511, 204] on div "<i class="fas fa-plane" style="padding: 6px 4px 6px 1px;"></i> Flight <i class=…" at bounding box center [841, 561] width 682 height 850
paste input "A0E5NL"
type input "A0E5NL"
click at [704, 199] on div "Booking Confirmation Number: A0E5NL" at bounding box center [849, 192] width 668 height 35
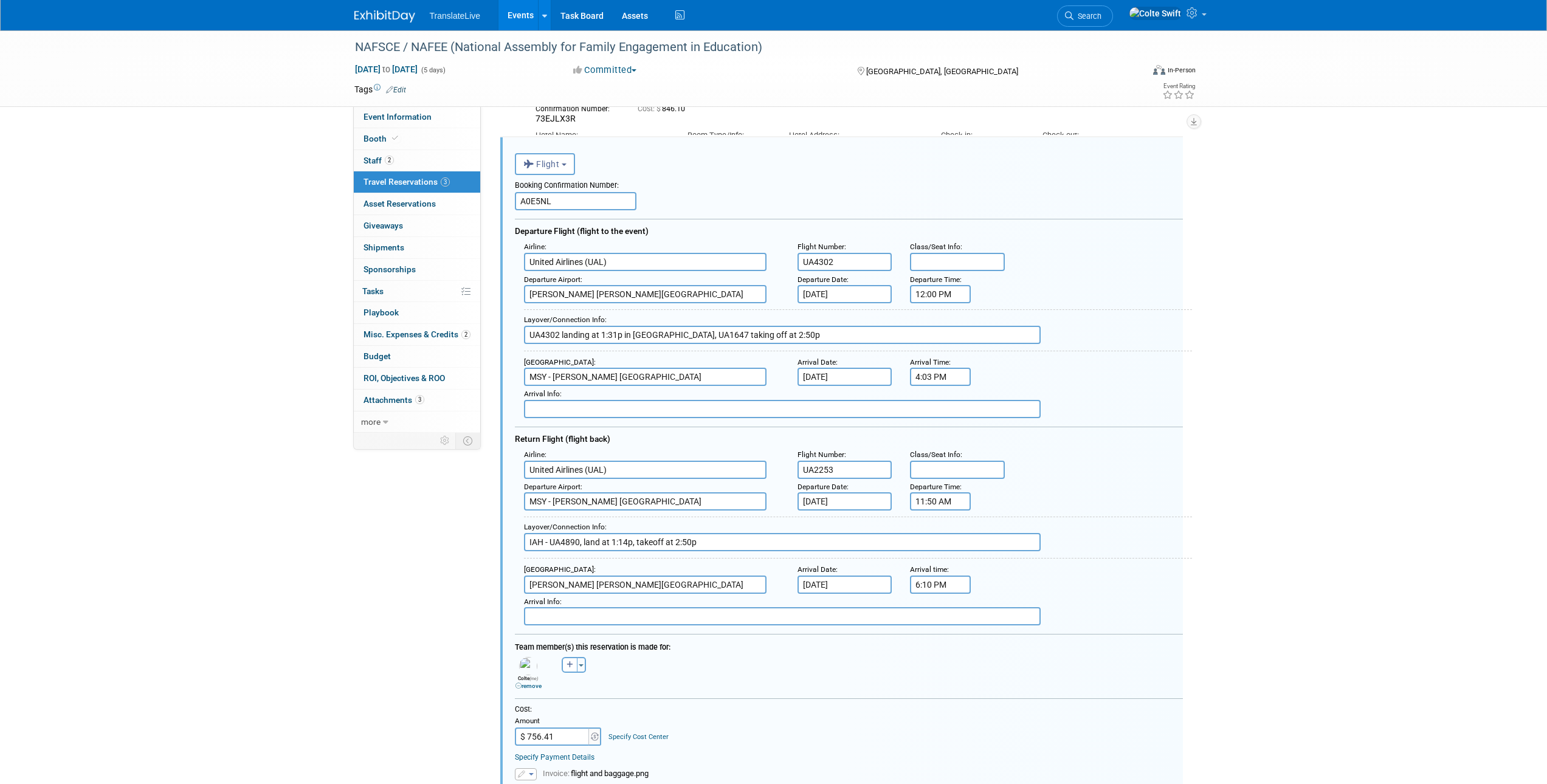
drag, startPoint x: 1223, startPoint y: 242, endPoint x: 1238, endPoint y: 240, distance: 15.1
click at [1238, 240] on div "NAFSCE / NAFEE (National Assembly for Family Engagement in Education) [DATE] to…" at bounding box center [773, 512] width 1547 height 1213
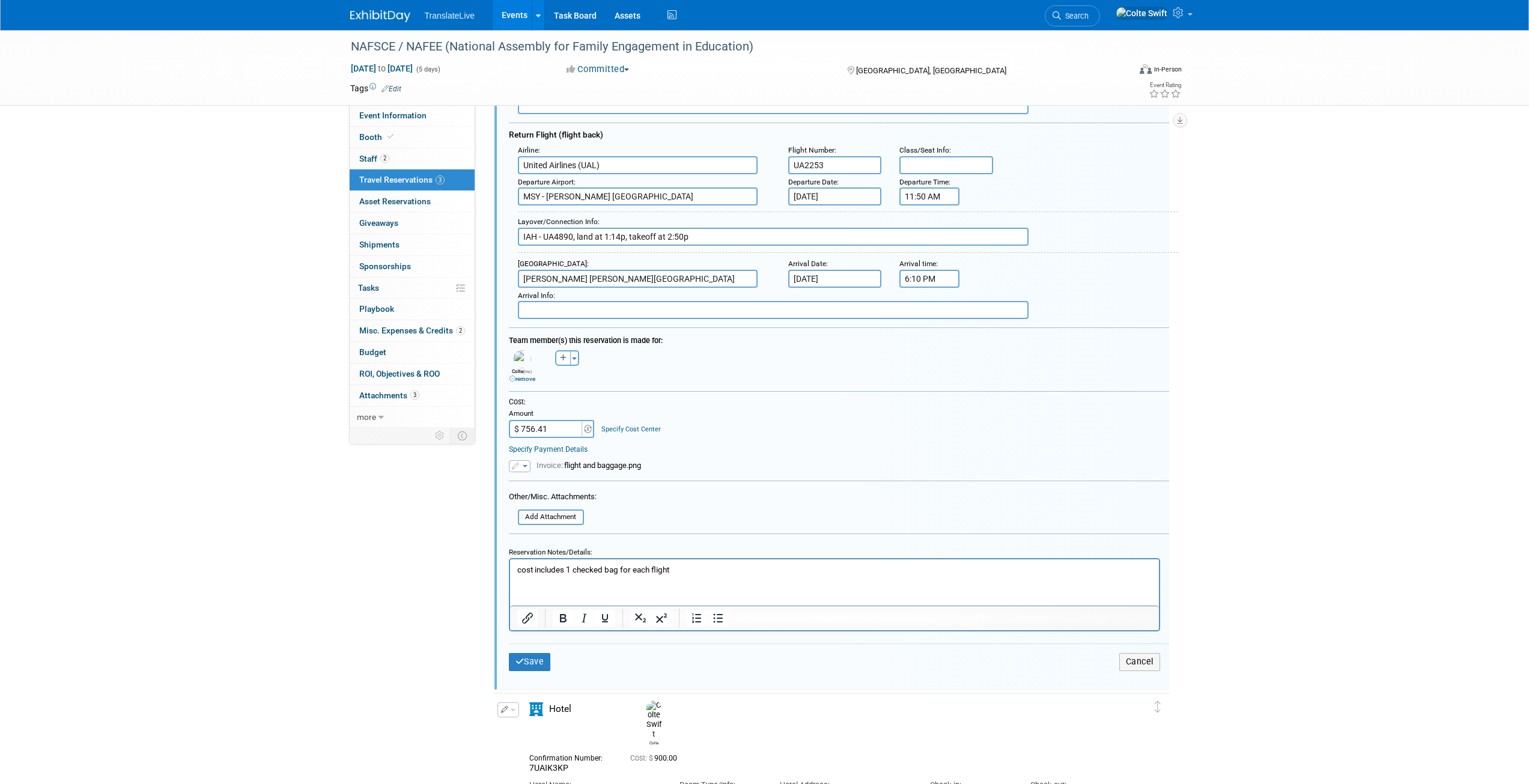
scroll to position [424, 0]
click at [526, 665] on button "Save" at bounding box center [530, 660] width 42 height 17
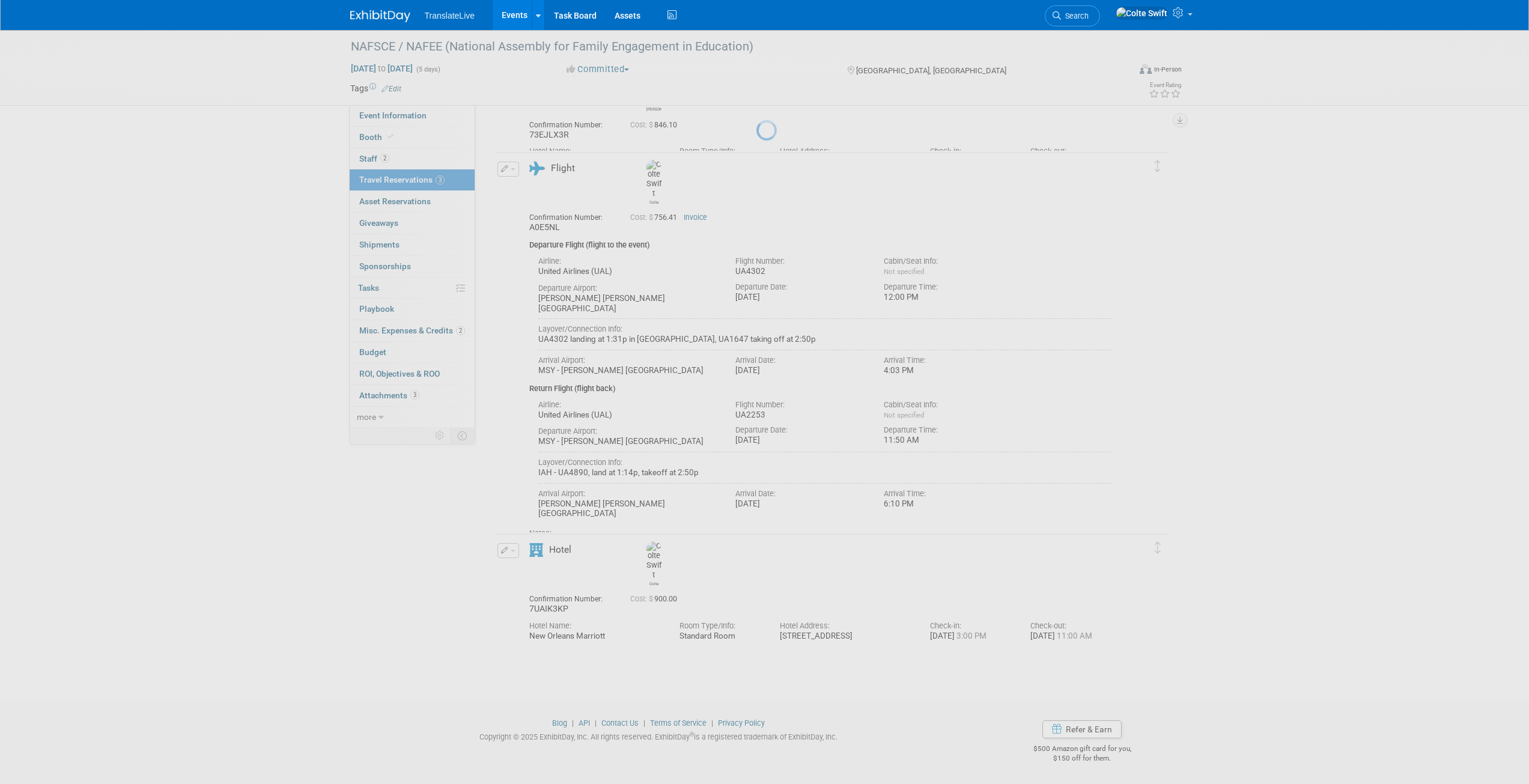
scroll to position [90, 0]
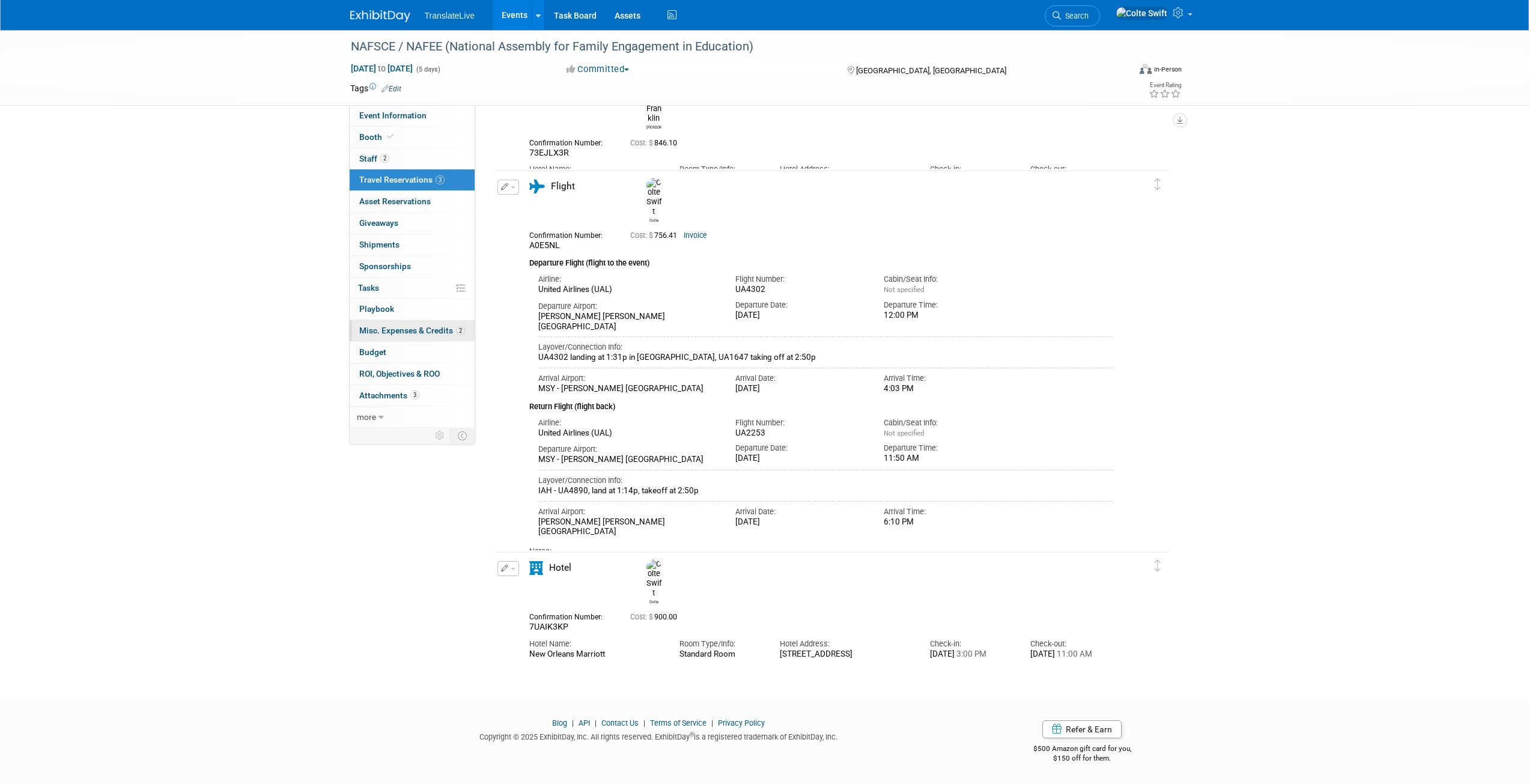
click at [444, 331] on span "Misc. Expenses & Credits 2" at bounding box center [412, 331] width 105 height 10
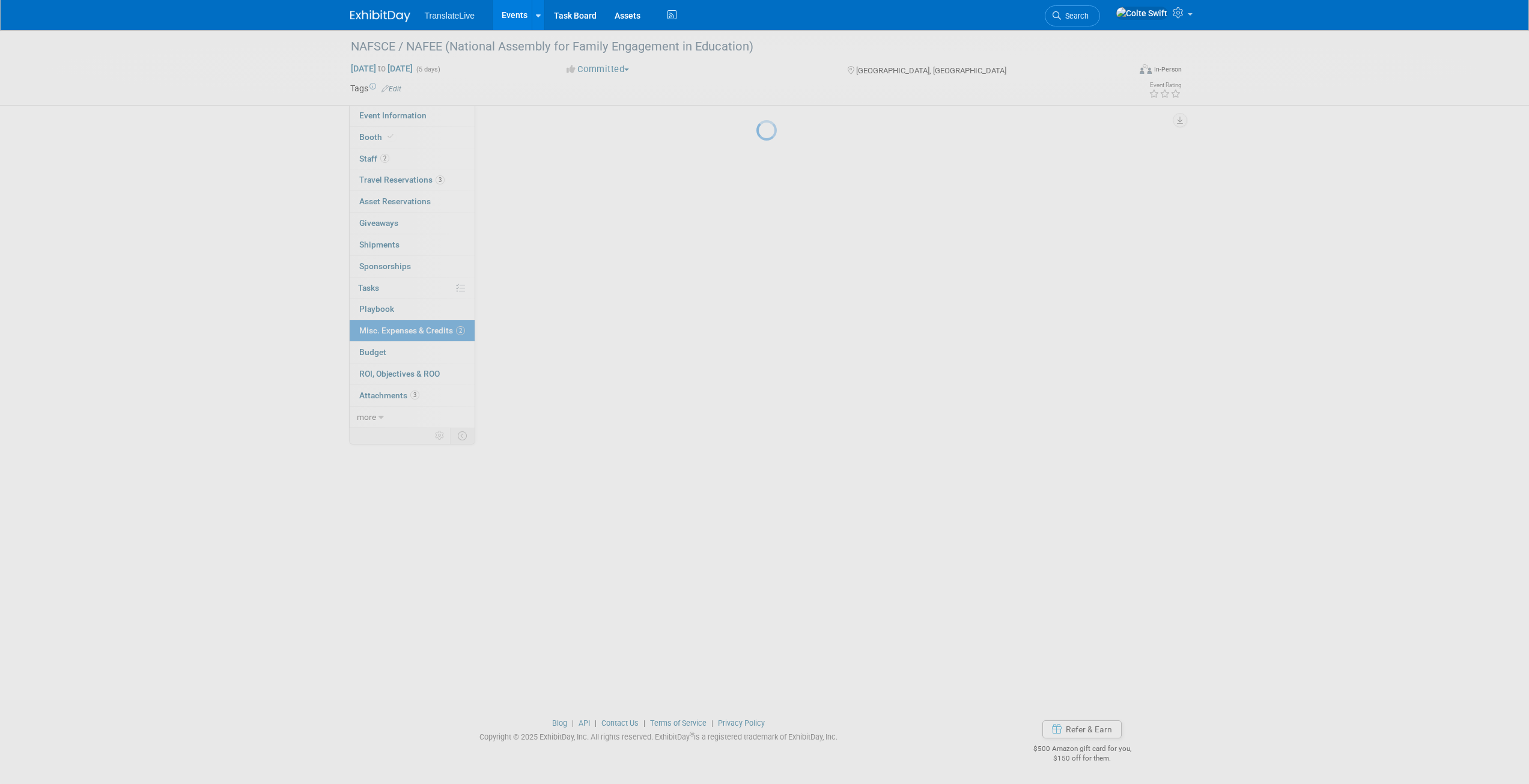
scroll to position [0, 0]
